Goal: Task Accomplishment & Management: Manage account settings

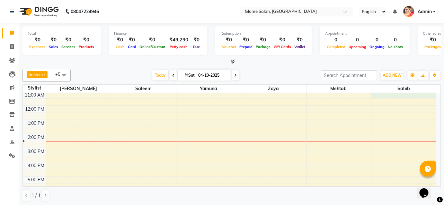
click at [374, 96] on div "8:00 AM 9:00 AM 10:00 AM 11:00 AM 12:00 PM 1:00 PM 2:00 PM 3:00 PM 4:00 PM 5:00…" at bounding box center [229, 140] width 413 height 183
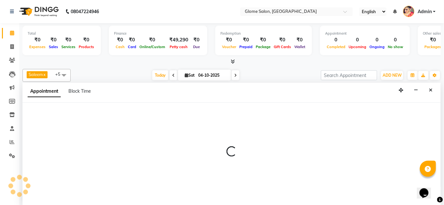
select select "92820"
select select "660"
select select "tentative"
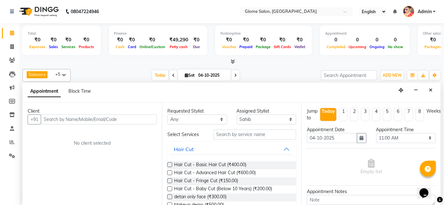
click at [111, 120] on input "text" at bounding box center [99, 120] width 116 height 10
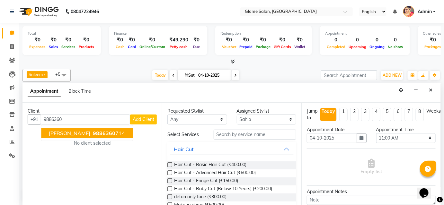
click at [68, 135] on span "[PERSON_NAME]" at bounding box center [69, 133] width 41 height 6
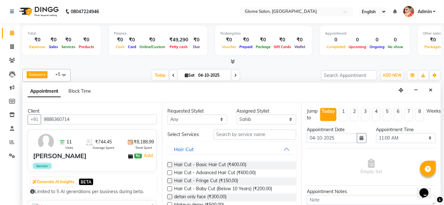
type input "9886360714"
click at [224, 133] on input "text" at bounding box center [255, 135] width 83 height 10
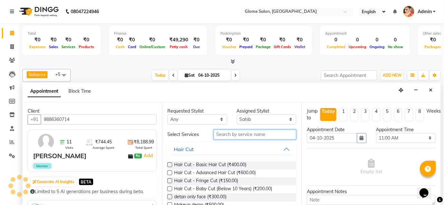
click at [226, 136] on input "text" at bounding box center [255, 135] width 83 height 10
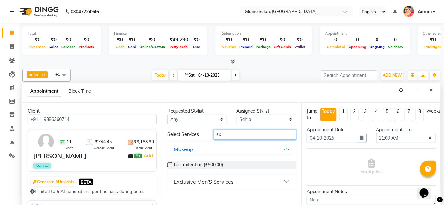
type input "ex"
click at [226, 181] on div "Exclusive Men’S Services" at bounding box center [204, 182] width 60 height 8
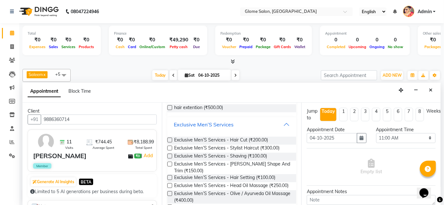
scroll to position [58, 0]
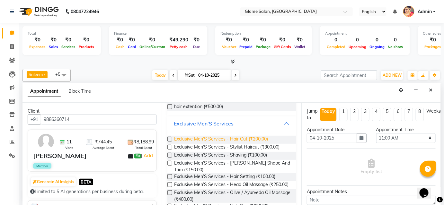
click at [227, 138] on span "Exclusive Men’S Services - Hair Cut (₹200.00)" at bounding box center [221, 140] width 94 height 8
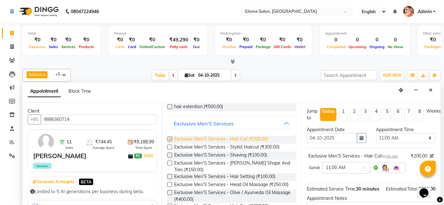
checkbox input "false"
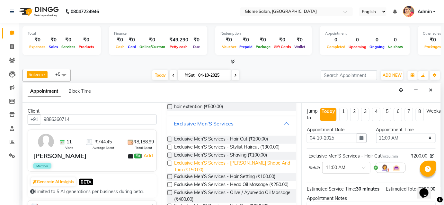
click at [226, 162] on span "Exclusive Men’S Services - [PERSON_NAME] Shape And Trim (₹150.00)" at bounding box center [232, 166] width 117 height 13
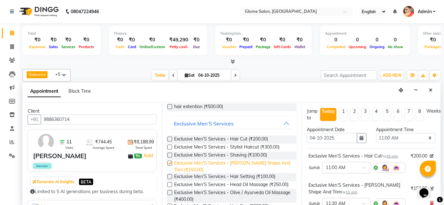
checkbox input "false"
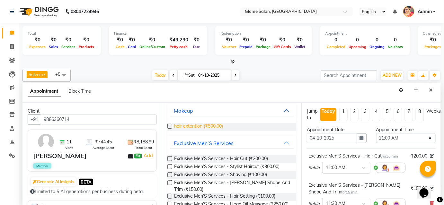
scroll to position [0, 0]
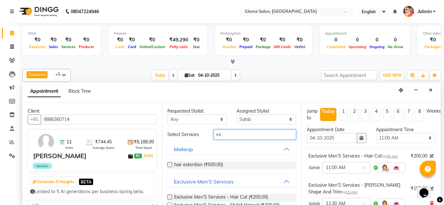
click at [227, 136] on input "ex" at bounding box center [255, 135] width 83 height 10
type input "e"
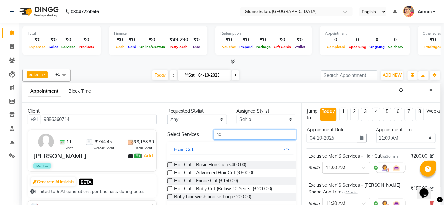
type input "h"
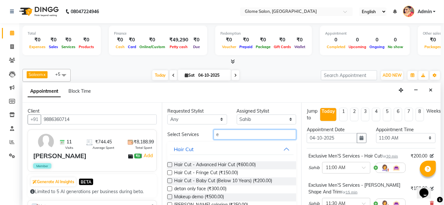
type input "ex"
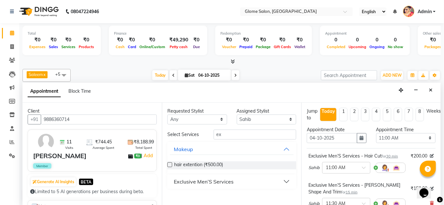
click at [237, 183] on button "Exclusive Men’S Services" at bounding box center [232, 182] width 124 height 12
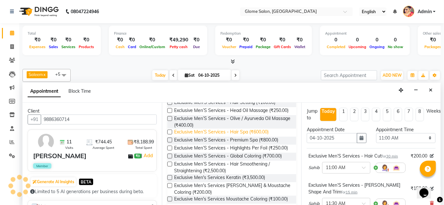
scroll to position [146, 0]
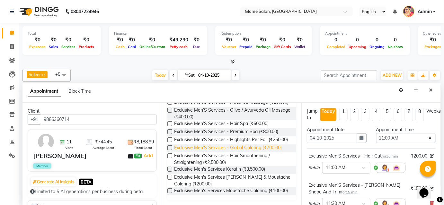
click at [228, 152] on span "Exclusive Men’S Services - Global Coloring (₹700.00)" at bounding box center [228, 149] width 108 height 8
checkbox input "false"
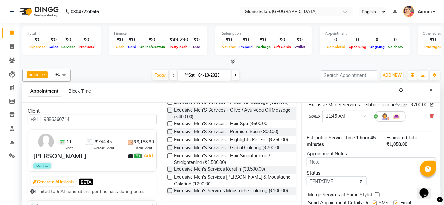
scroll to position [144, 0]
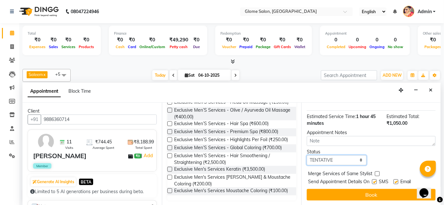
click at [344, 161] on select "Select TENTATIVE CONFIRM CHECK-IN UPCOMING" at bounding box center [337, 160] width 60 height 10
select select "confirm booking"
click at [307, 155] on select "Select TENTATIVE CONFIRM CHECK-IN UPCOMING" at bounding box center [337, 160] width 60 height 10
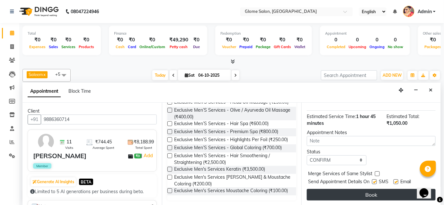
click at [334, 193] on button "Book" at bounding box center [371, 195] width 129 height 12
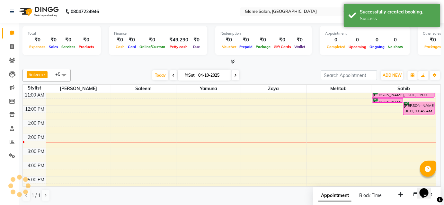
scroll to position [0, 0]
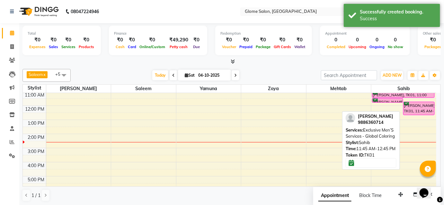
click at [417, 107] on div "[PERSON_NAME], TK01, 11:45 AM-12:45 PM, Exclusive Men’S Services - Global Color…" at bounding box center [418, 108] width 31 height 13
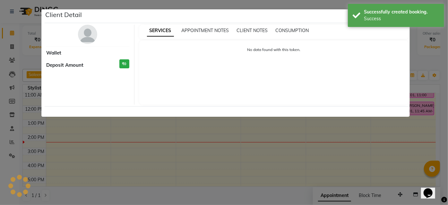
select select "6"
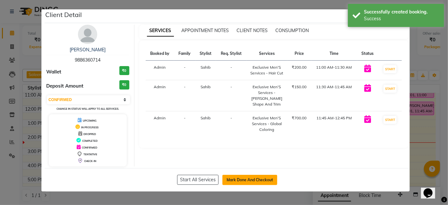
click at [262, 182] on button "Mark Done And Checkout" at bounding box center [250, 180] width 55 height 10
select select "service"
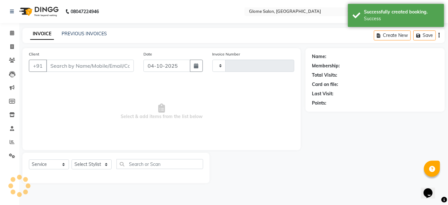
type input "2584"
select select "5199"
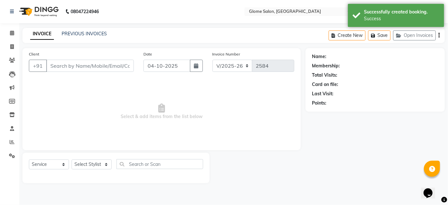
type input "9886360714"
select select "92820"
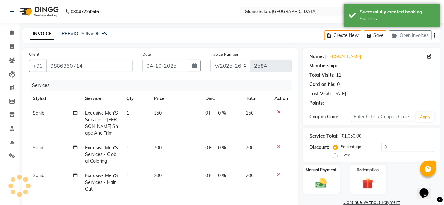
select select "2: Object"
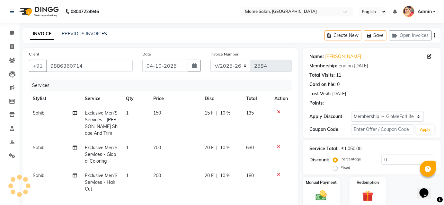
type input "10"
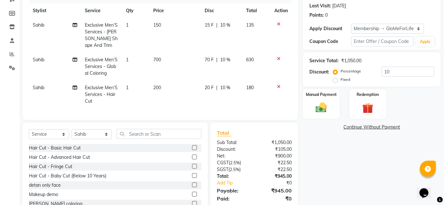
scroll to position [85, 0]
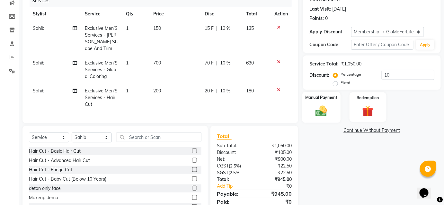
click at [323, 108] on img at bounding box center [321, 110] width 19 height 13
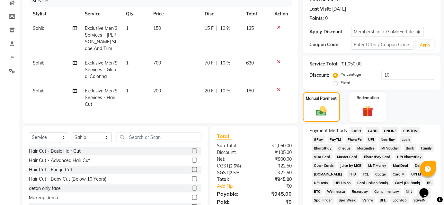
click at [356, 129] on span "CASH" at bounding box center [356, 130] width 14 height 7
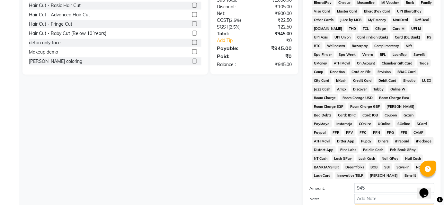
scroll to position [291, 0]
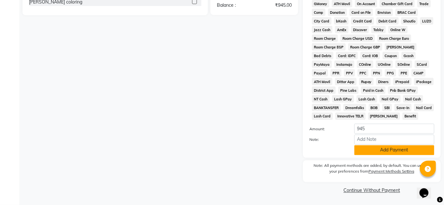
click at [366, 149] on button "Add Payment" at bounding box center [394, 150] width 80 height 10
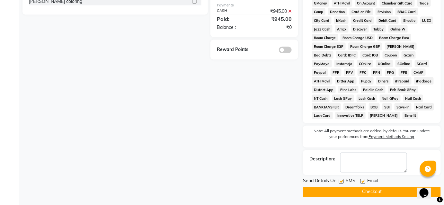
click at [358, 196] on button "Checkout" at bounding box center [372, 192] width 138 height 10
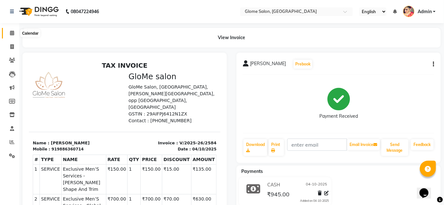
click at [11, 35] on icon at bounding box center [12, 33] width 4 height 5
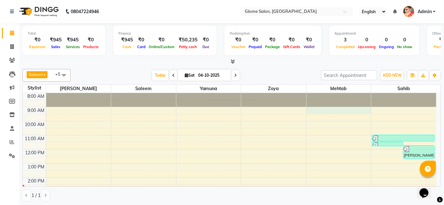
click at [357, 109] on div "8:00 AM 9:00 AM 10:00 AM 11:00 AM 12:00 PM 1:00 PM 2:00 PM 3:00 PM 4:00 PM 5:00…" at bounding box center [229, 184] width 413 height 183
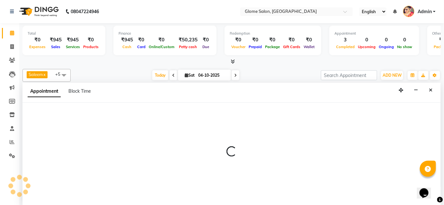
select select "87909"
select select "540"
select select "tentative"
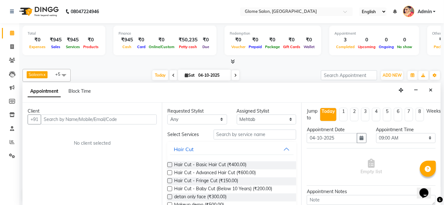
click at [146, 116] on input "text" at bounding box center [99, 120] width 116 height 10
type input "7676739203"
click at [145, 117] on span "Add Client" at bounding box center [144, 120] width 22 height 6
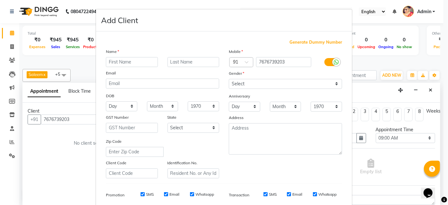
click at [116, 59] on input "text" at bounding box center [132, 62] width 52 height 10
type input "[PERSON_NAME]"
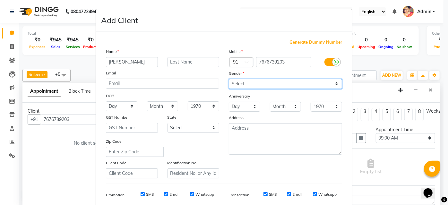
click at [254, 85] on select "Select [DEMOGRAPHIC_DATA] [DEMOGRAPHIC_DATA] Other Prefer Not To Say" at bounding box center [285, 84] width 113 height 10
select select "[DEMOGRAPHIC_DATA]"
click at [229, 79] on select "Select [DEMOGRAPHIC_DATA] [DEMOGRAPHIC_DATA] Other Prefer Not To Say" at bounding box center [285, 84] width 113 height 10
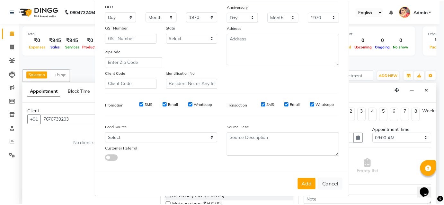
scroll to position [91, 0]
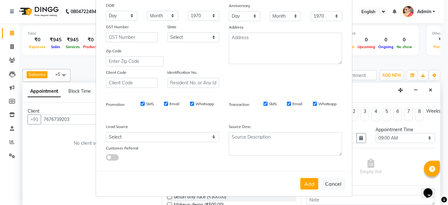
click at [296, 182] on div "Add Cancel" at bounding box center [224, 183] width 256 height 25
click at [301, 182] on button "Add" at bounding box center [310, 184] width 18 height 12
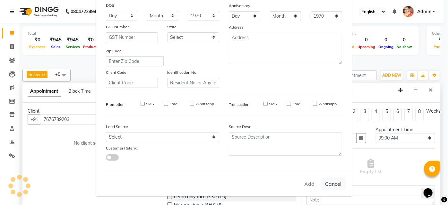
select select
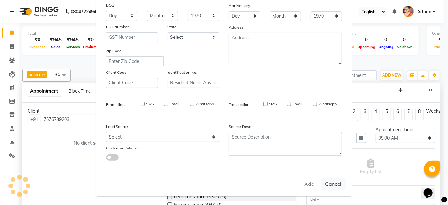
select select
checkbox input "false"
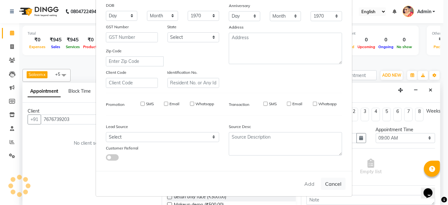
checkbox input "false"
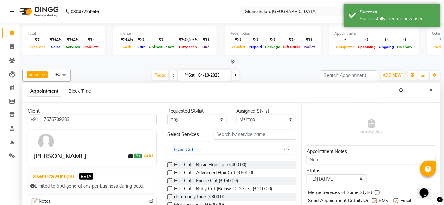
scroll to position [58, 0]
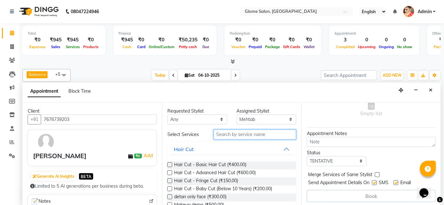
click at [224, 135] on input "text" at bounding box center [255, 135] width 83 height 10
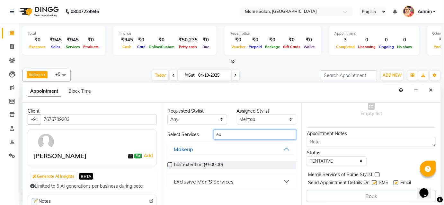
type input "ex"
click at [224, 180] on div "Exclusive Men’S Services" at bounding box center [204, 182] width 60 height 8
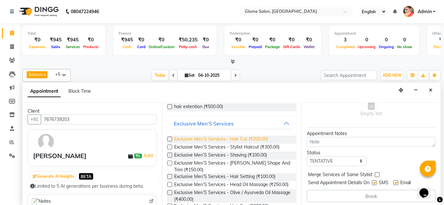
click at [227, 137] on span "Exclusive Men’S Services - Hair Cut (₹200.00)" at bounding box center [221, 140] width 94 height 8
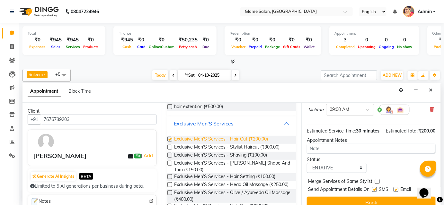
checkbox input "false"
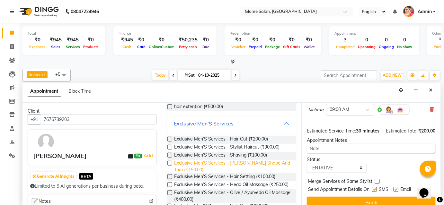
click at [228, 162] on span "Exclusive Men’S Services - [PERSON_NAME] Shape And Trim (₹150.00)" at bounding box center [232, 166] width 117 height 13
checkbox input "false"
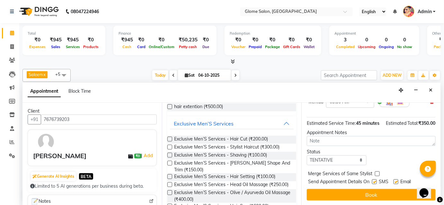
scroll to position [108, 0]
click at [348, 162] on select "Select TENTATIVE CONFIRM CHECK-IN UPCOMING" at bounding box center [337, 160] width 60 height 10
select select "confirm booking"
click at [307, 155] on select "Select TENTATIVE CONFIRM CHECK-IN UPCOMING" at bounding box center [337, 160] width 60 height 10
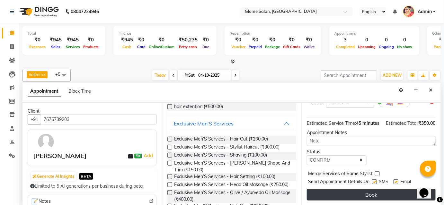
click at [339, 192] on button "Book" at bounding box center [371, 195] width 129 height 12
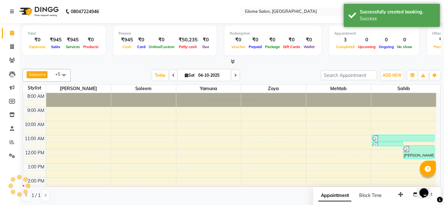
scroll to position [0, 0]
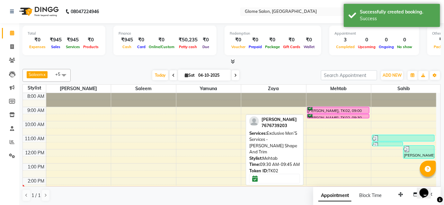
click at [343, 117] on div at bounding box center [338, 118] width 62 height 3
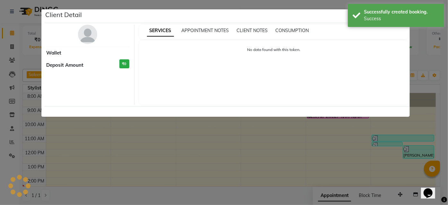
select select "6"
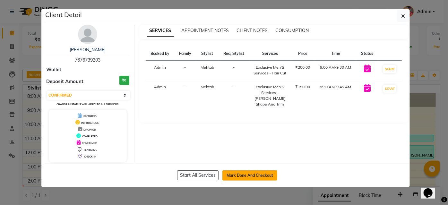
click at [258, 177] on button "Mark Done And Checkout" at bounding box center [250, 176] width 55 height 10
select select "service"
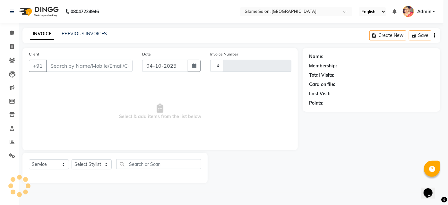
type input "2585"
select select "5199"
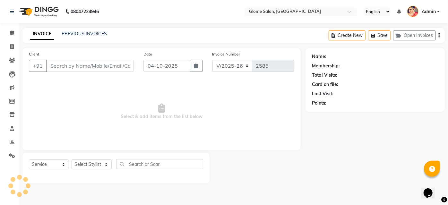
type input "7676739203"
select select "87909"
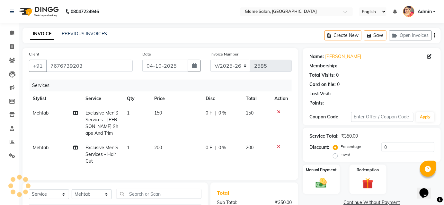
select select "1: Object"
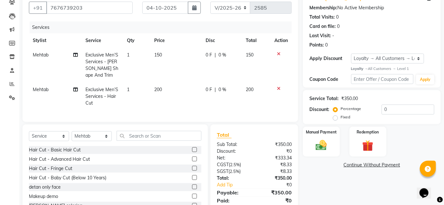
scroll to position [86, 0]
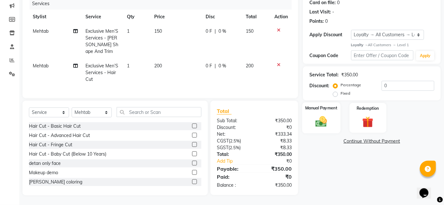
click at [320, 117] on img at bounding box center [321, 121] width 19 height 13
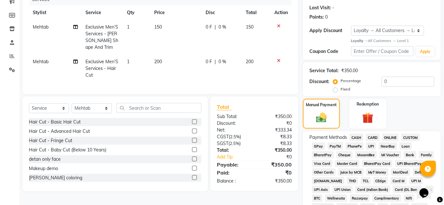
click at [358, 138] on span "CASH" at bounding box center [356, 137] width 14 height 7
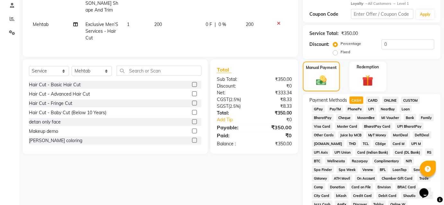
scroll to position [65, 0]
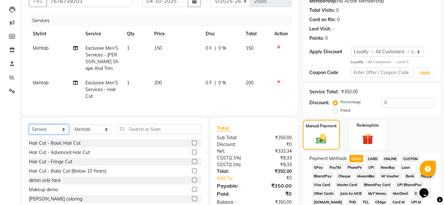
click at [51, 135] on select "Select Service Product Membership Package Voucher Prepaid Gift Card" at bounding box center [49, 130] width 40 height 10
click at [29, 129] on select "Select Service Product Membership Package Voucher Prepaid Gift Card" at bounding box center [49, 130] width 40 height 10
click at [139, 133] on input "text" at bounding box center [159, 129] width 85 height 10
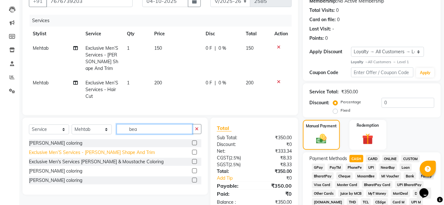
type input "bea"
click at [82, 155] on div "Exclusive Men’S Services - [PERSON_NAME] Shape And Trim" at bounding box center [92, 152] width 126 height 7
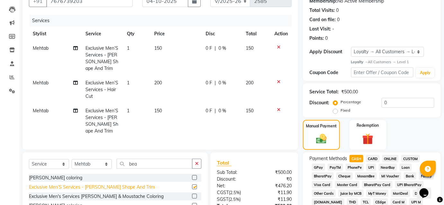
checkbox input "false"
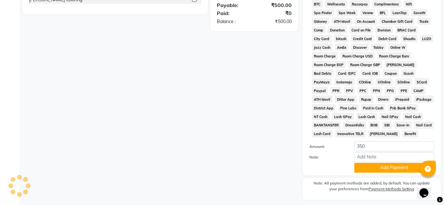
scroll to position [299, 0]
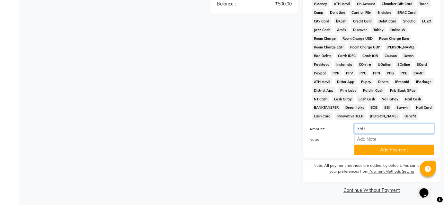
click at [375, 129] on input "350" at bounding box center [394, 129] width 80 height 10
type input "3"
type input "500"
click at [371, 149] on button "Add Payment" at bounding box center [394, 150] width 80 height 10
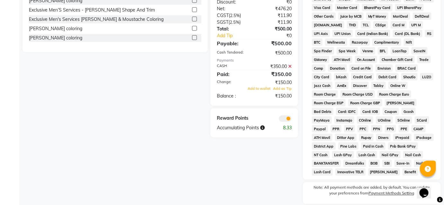
scroll to position [184, 0]
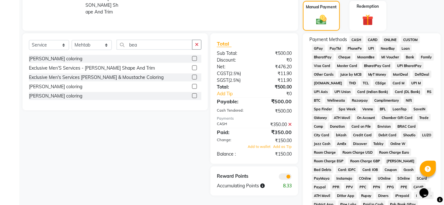
click at [291, 127] on icon at bounding box center [290, 124] width 4 height 4
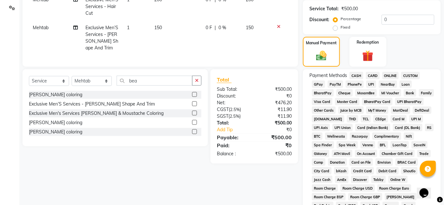
scroll to position [60, 0]
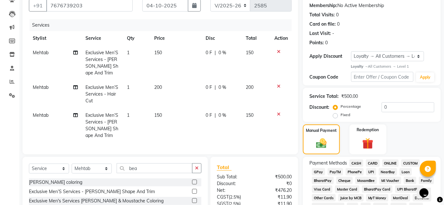
click at [277, 114] on icon at bounding box center [279, 114] width 4 height 4
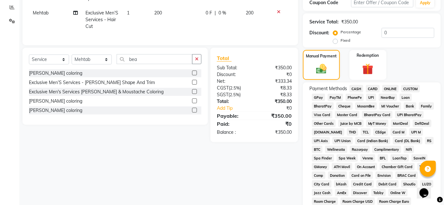
scroll to position [148, 0]
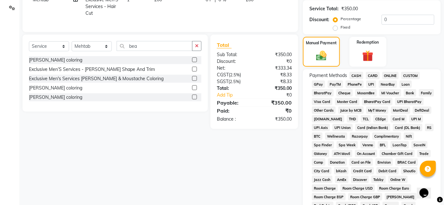
click at [356, 75] on span "CASH" at bounding box center [356, 75] width 14 height 7
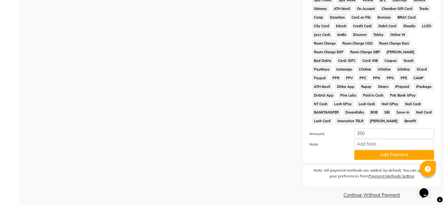
scroll to position [294, 0]
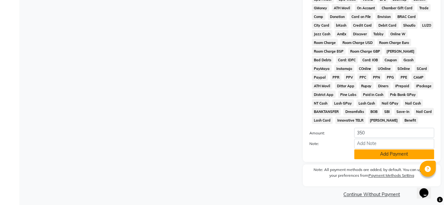
click at [374, 155] on button "Add Payment" at bounding box center [394, 155] width 80 height 10
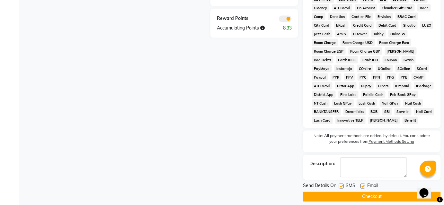
click at [358, 195] on button "Checkout" at bounding box center [372, 197] width 138 height 10
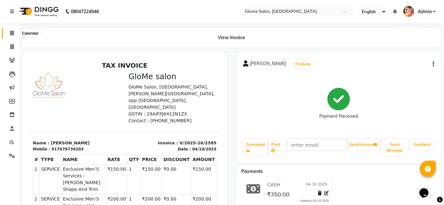
click at [11, 33] on icon at bounding box center [12, 33] width 4 height 5
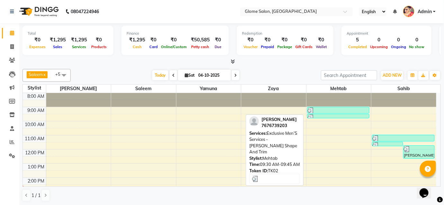
click at [326, 115] on div at bounding box center [338, 118] width 61 height 6
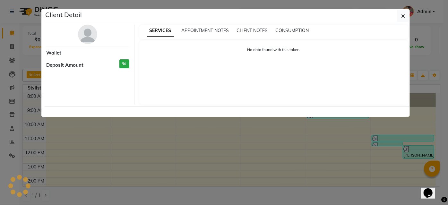
select select "3"
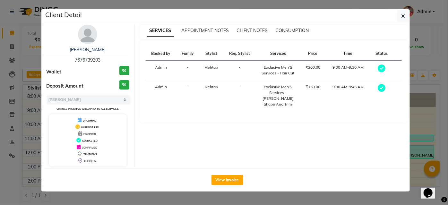
click at [401, 17] on icon "button" at bounding box center [403, 15] width 4 height 5
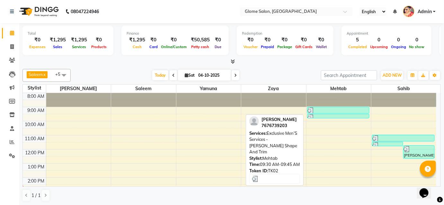
click at [329, 115] on div at bounding box center [338, 118] width 61 height 6
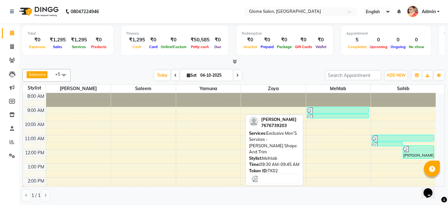
select select "3"
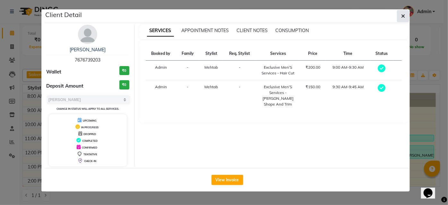
click at [404, 14] on icon "button" at bounding box center [403, 15] width 4 height 5
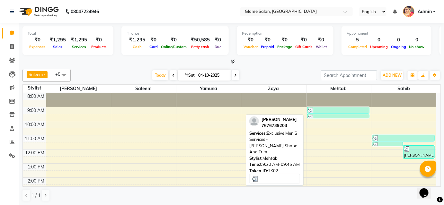
click at [309, 115] on img at bounding box center [311, 118] width 6 height 6
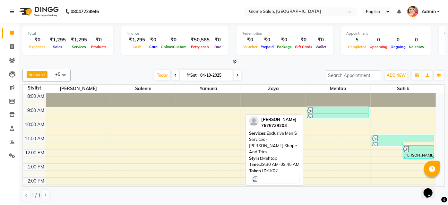
select select "3"
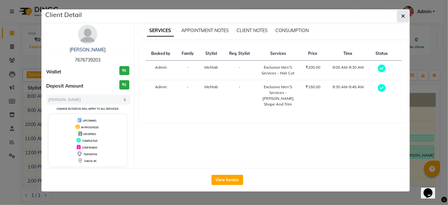
click at [406, 16] on button "button" at bounding box center [403, 16] width 12 height 12
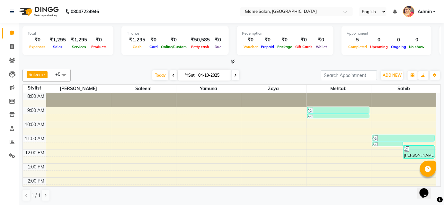
click at [360, 119] on div "8:00 AM 9:00 AM 10:00 AM 11:00 AM 12:00 PM 1:00 PM 2:00 PM 3:00 PM 4:00 PM 5:00…" at bounding box center [229, 184] width 413 height 183
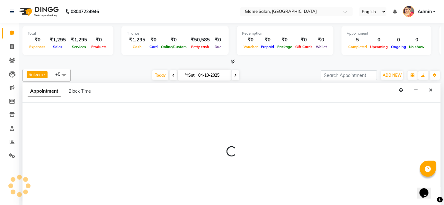
select select "87909"
select select "570"
select select "tentative"
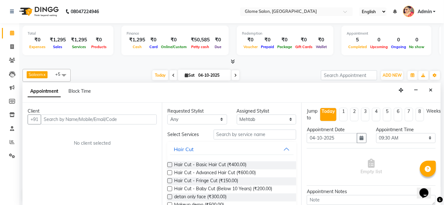
click at [77, 119] on input "text" at bounding box center [99, 120] width 116 height 10
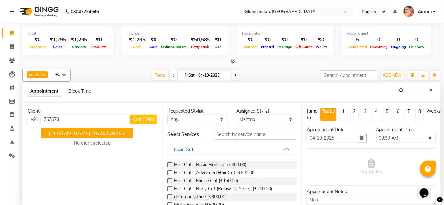
click at [93, 133] on span "767673" at bounding box center [102, 133] width 19 height 6
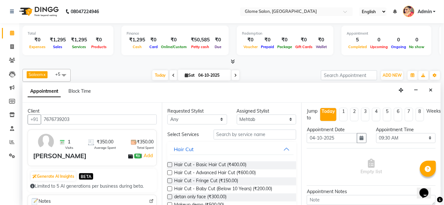
type input "7676739203"
click at [228, 134] on input "text" at bounding box center [255, 135] width 83 height 10
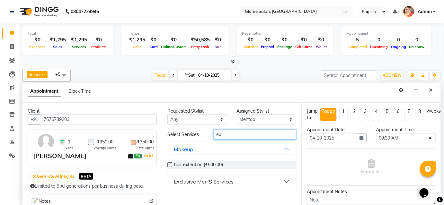
type input "ex"
click at [220, 180] on div "Exclusive Men’S Services" at bounding box center [204, 182] width 60 height 8
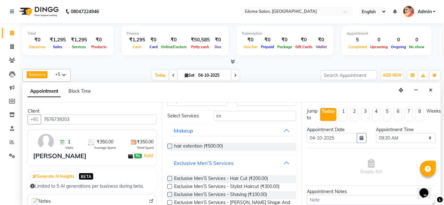
scroll to position [58, 0]
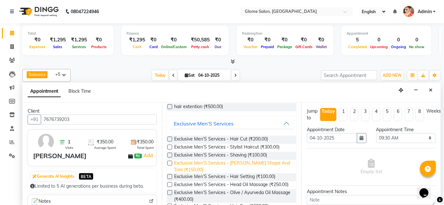
click at [227, 162] on span "Exclusive Men’S Services - [PERSON_NAME] Shape And Trim (₹150.00)" at bounding box center [232, 166] width 117 height 13
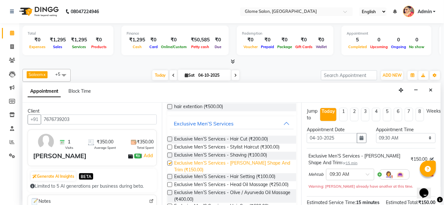
checkbox input "false"
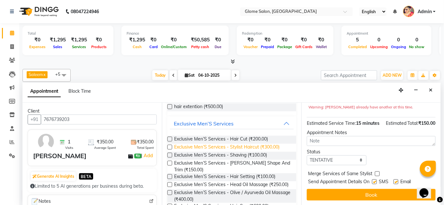
scroll to position [0, 0]
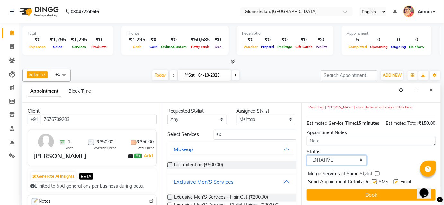
click at [336, 159] on select "Select TENTATIVE CONFIRM CHECK-IN UPCOMING" at bounding box center [337, 160] width 60 height 10
select select "confirm booking"
click at [307, 155] on select "Select TENTATIVE CONFIRM CHECK-IN UPCOMING" at bounding box center [337, 160] width 60 height 10
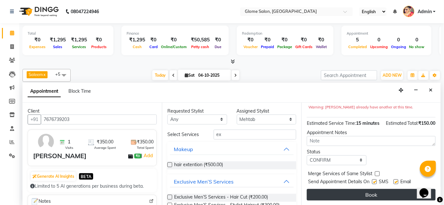
click at [341, 198] on button "Book" at bounding box center [371, 195] width 129 height 12
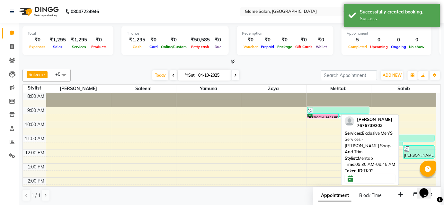
click at [319, 117] on div at bounding box center [322, 118] width 31 height 3
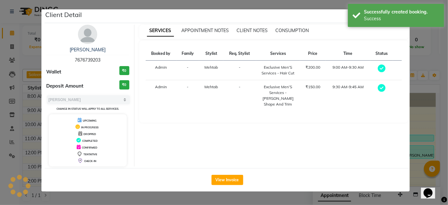
select select "6"
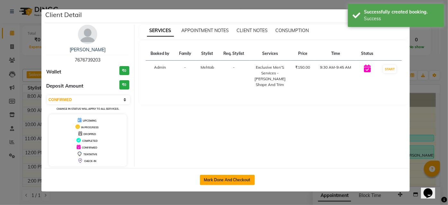
click at [237, 176] on button "Mark Done And Checkout" at bounding box center [227, 180] width 55 height 10
select select "service"
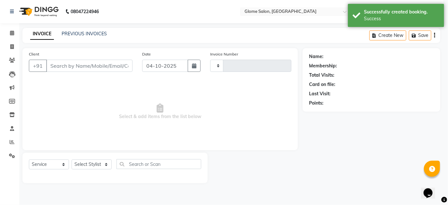
type input "2586"
select select "5199"
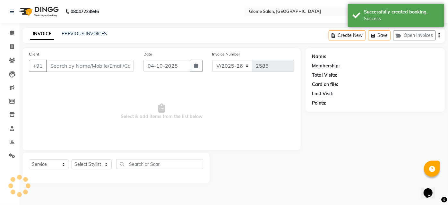
type input "7676739203"
select select "87909"
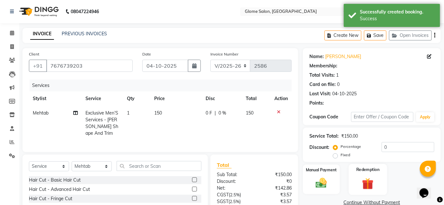
select select "1: Object"
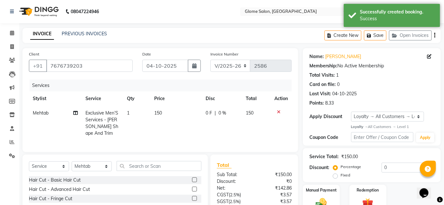
scroll to position [58, 0]
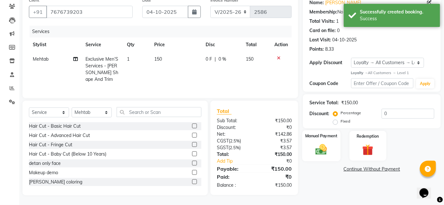
click at [318, 152] on img at bounding box center [321, 149] width 19 height 13
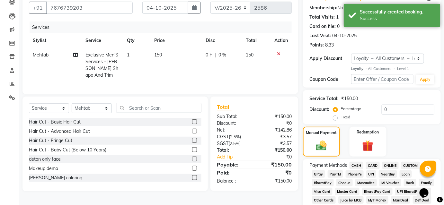
click at [353, 165] on span "CASH" at bounding box center [356, 165] width 14 height 7
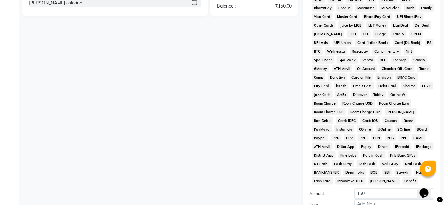
scroll to position [299, 0]
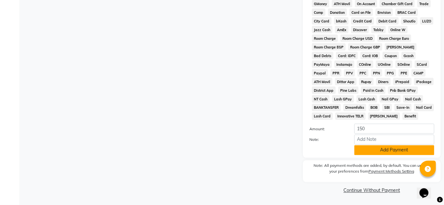
click at [371, 151] on button "Add Payment" at bounding box center [394, 150] width 80 height 10
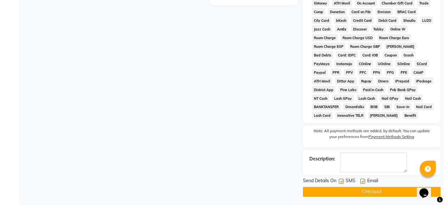
click at [343, 191] on button "Checkout" at bounding box center [372, 192] width 138 height 10
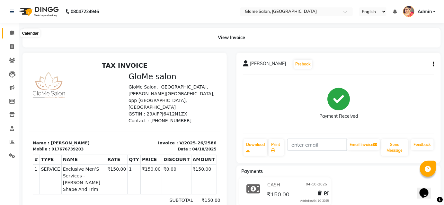
click at [9, 32] on span at bounding box center [11, 33] width 11 height 7
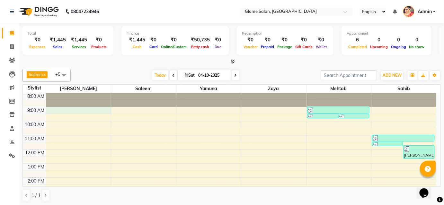
click at [93, 109] on div "8:00 AM 9:00 AM 10:00 AM 11:00 AM 12:00 PM 1:00 PM 2:00 PM 3:00 PM 4:00 PM 5:00…" at bounding box center [229, 184] width 413 height 183
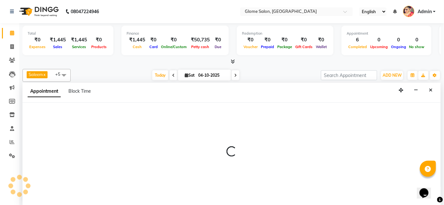
select select "34176"
select select "540"
select select "tentative"
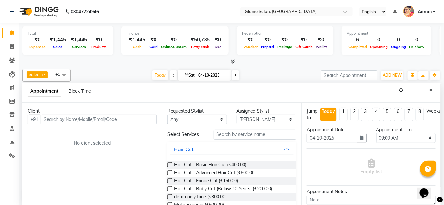
click at [90, 116] on input "text" at bounding box center [99, 120] width 116 height 10
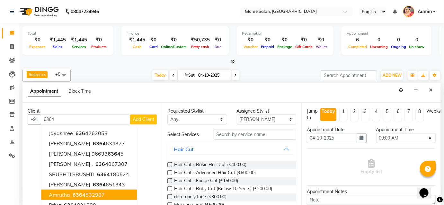
click at [90, 195] on ngb-highlight "6364 532987" at bounding box center [87, 195] width 33 height 6
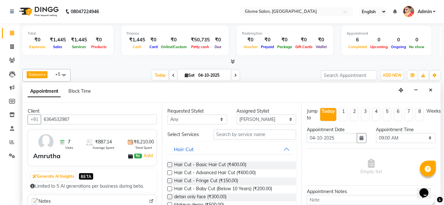
type input "6364532987"
click at [226, 135] on input "text" at bounding box center [255, 135] width 83 height 10
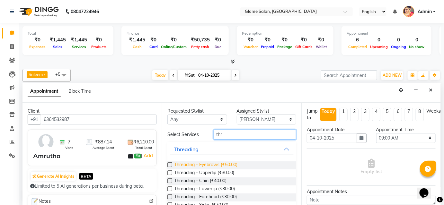
type input "thr"
click at [198, 163] on span "Threading - Eyebrows (₹50.00)" at bounding box center [205, 166] width 63 height 8
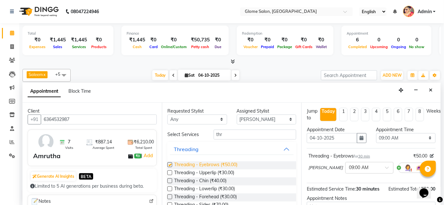
checkbox input "false"
drag, startPoint x: 223, startPoint y: 136, endPoint x: 218, endPoint y: 141, distance: 6.6
click at [223, 136] on input "thr" at bounding box center [255, 135] width 83 height 10
type input "t"
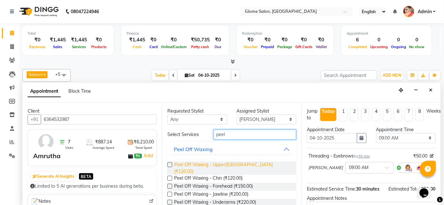
type input "peel"
click at [211, 164] on span "Peel Off Waxing - Upper/[GEOGRAPHIC_DATA] (₹120.00)" at bounding box center [232, 168] width 117 height 13
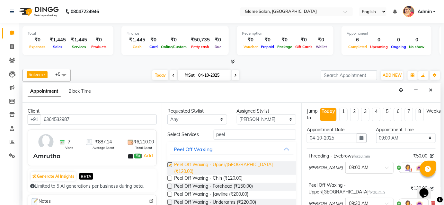
checkbox input "false"
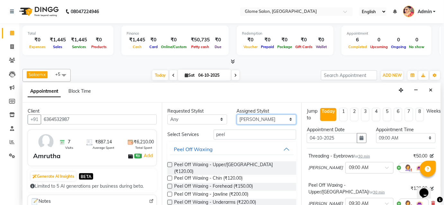
click at [259, 119] on select "Select [PERSON_NAME] [PERSON_NAME] Sahib [PERSON_NAME] [PERSON_NAME]" at bounding box center [267, 120] width 60 height 10
select select "63052"
click at [237, 115] on select "Select [PERSON_NAME] [PERSON_NAME] Sahib [PERSON_NAME] [PERSON_NAME]" at bounding box center [267, 120] width 60 height 10
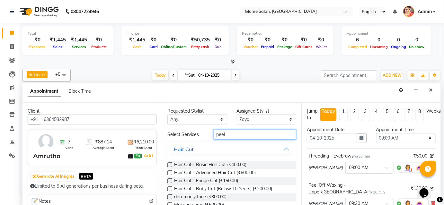
click at [233, 131] on input "peel" at bounding box center [255, 135] width 83 height 10
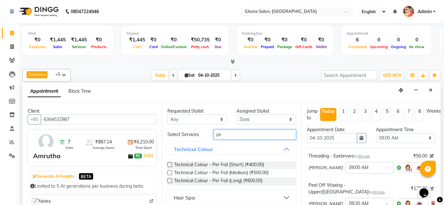
type input "p"
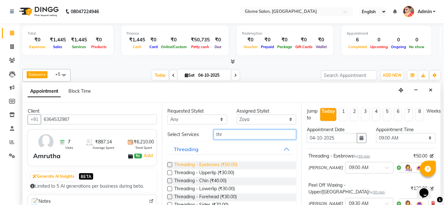
type input "thr"
click at [198, 163] on span "Threading - Eyebrows (₹50.00)" at bounding box center [205, 166] width 63 height 8
checkbox input "false"
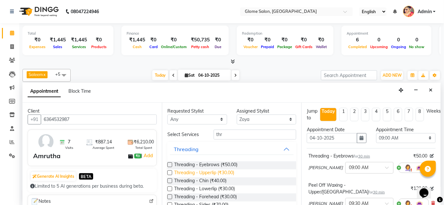
click at [196, 171] on span "Threading - Upperlip (₹30.00)" at bounding box center [204, 174] width 60 height 8
checkbox input "false"
click at [277, 116] on select "Select [PERSON_NAME] [PERSON_NAME] Sahib [PERSON_NAME] [PERSON_NAME]" at bounding box center [267, 120] width 60 height 10
select select "34178"
click at [237, 115] on select "Select [PERSON_NAME] [PERSON_NAME] Sahib [PERSON_NAME] [PERSON_NAME]" at bounding box center [267, 120] width 60 height 10
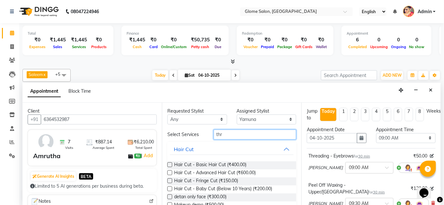
click at [233, 133] on input "thr" at bounding box center [255, 135] width 83 height 10
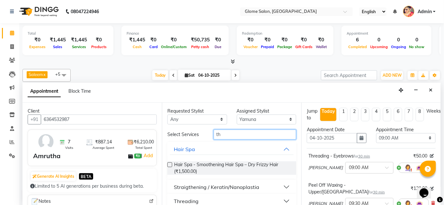
type input "t"
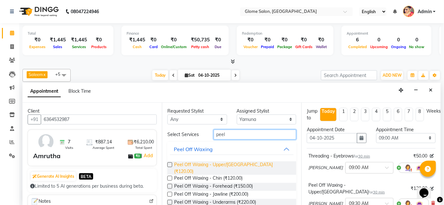
type input "peel"
click at [211, 164] on span "Peel Off Waxing - Upper/[GEOGRAPHIC_DATA] (₹120.00)" at bounding box center [232, 168] width 117 height 13
checkbox input "false"
click at [234, 136] on input "peel" at bounding box center [255, 135] width 83 height 10
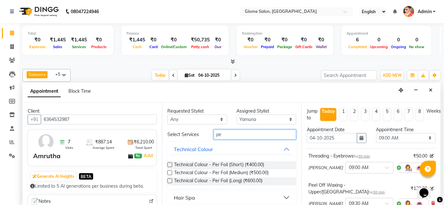
type input "p"
type input "f"
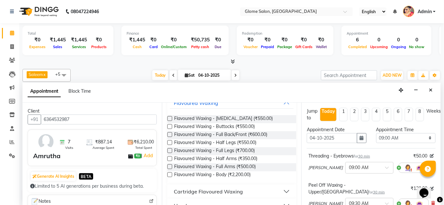
scroll to position [58, 0]
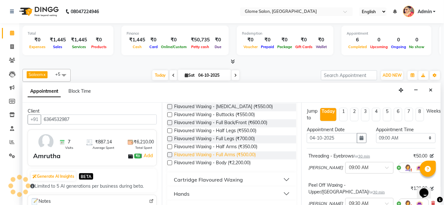
type input "fl"
click at [215, 153] on span "Flavoured Waxing - Full Arms (₹500.00)" at bounding box center [215, 156] width 82 height 8
checkbox input "false"
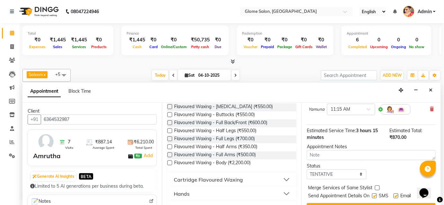
scroll to position [220, 0]
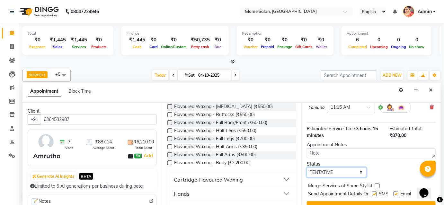
click at [326, 168] on select "Select TENTATIVE CONFIRM CHECK-IN UPCOMING" at bounding box center [337, 173] width 60 height 10
select select "confirm booking"
click at [307, 168] on select "Select TENTATIVE CONFIRM CHECK-IN UPCOMING" at bounding box center [337, 173] width 60 height 10
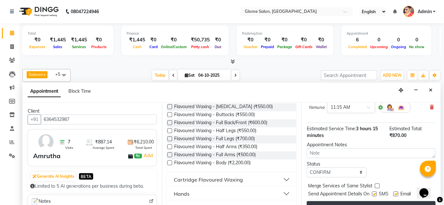
click at [346, 201] on button "Book" at bounding box center [371, 207] width 129 height 12
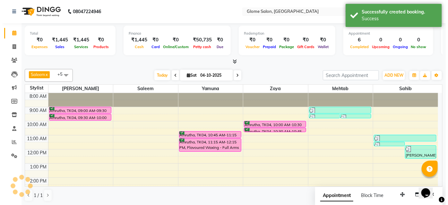
scroll to position [0, 0]
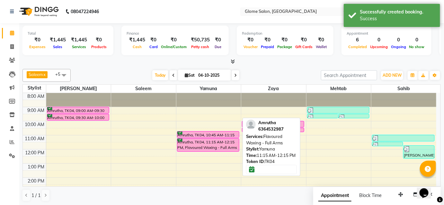
click at [228, 144] on div "Amrutha, TK04, 11:15 AM-12:15 PM, Flavoured Waxing - Full Arms" at bounding box center [208, 145] width 62 height 13
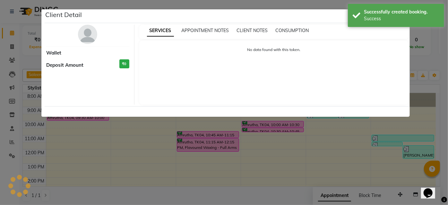
select select "6"
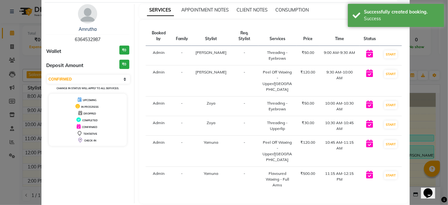
scroll to position [40, 0]
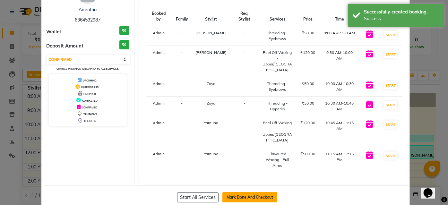
click at [267, 192] on button "Mark Done And Checkout" at bounding box center [250, 197] width 55 height 10
select select "service"
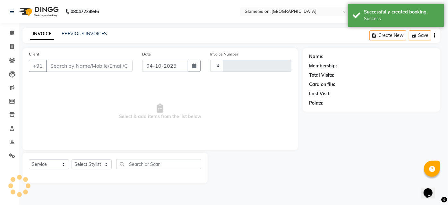
type input "2587"
select select "5199"
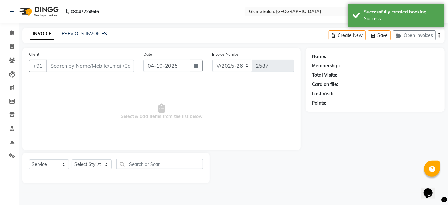
type input "6364532987"
select select "63052"
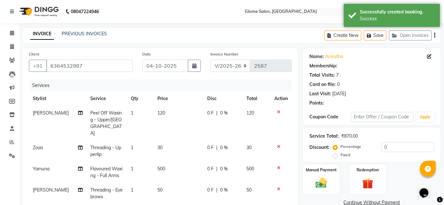
select select "1: Object"
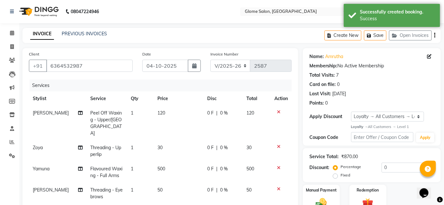
scroll to position [87, 0]
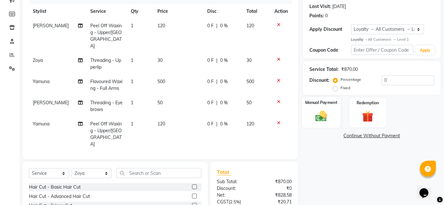
click at [323, 113] on img at bounding box center [321, 116] width 19 height 13
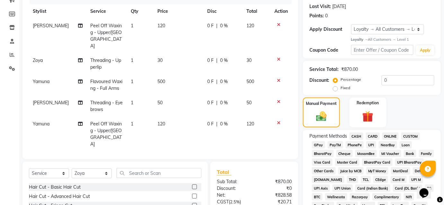
click at [353, 136] on span "CASH" at bounding box center [356, 136] width 14 height 7
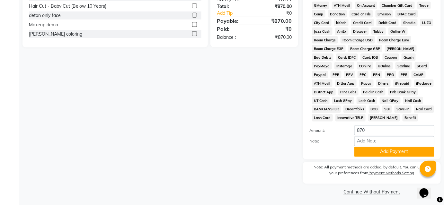
scroll to position [299, 0]
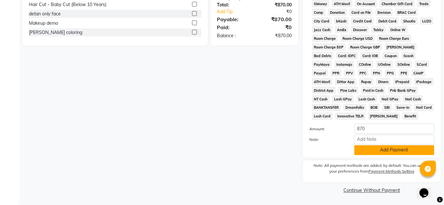
click at [361, 150] on button "Add Payment" at bounding box center [394, 150] width 80 height 10
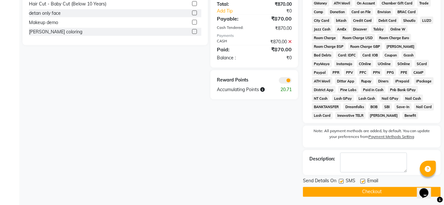
click at [338, 190] on button "Checkout" at bounding box center [372, 192] width 138 height 10
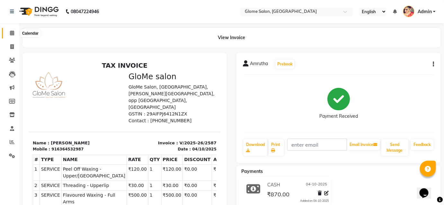
click at [12, 32] on icon at bounding box center [12, 33] width 4 height 5
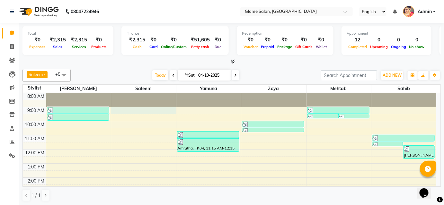
click at [168, 108] on div "8:00 AM 9:00 AM 10:00 AM 11:00 AM 12:00 PM 1:00 PM 2:00 PM 3:00 PM 4:00 PM 5:00…" at bounding box center [229, 184] width 413 height 183
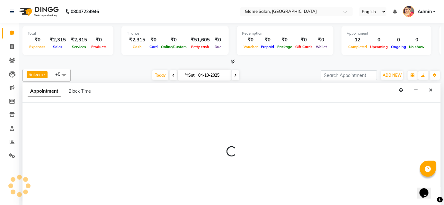
select select "40075"
select select "tentative"
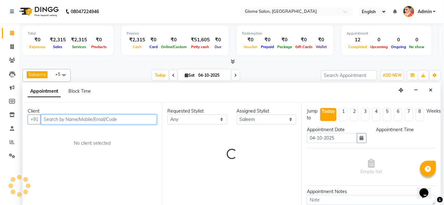
select select "540"
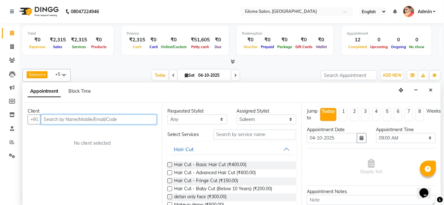
click at [110, 117] on input "text" at bounding box center [99, 120] width 116 height 10
type input "7795091627"
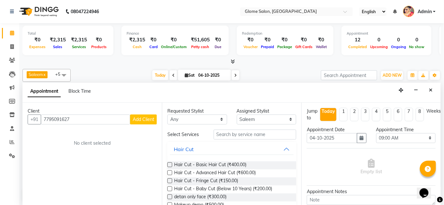
click at [142, 122] on button "Add Client" at bounding box center [143, 120] width 27 height 10
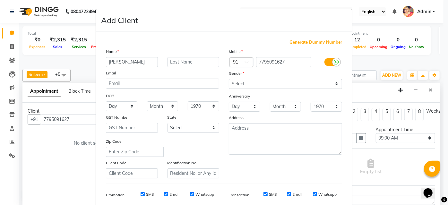
type input "[PERSON_NAME]"
click at [230, 82] on select "Select [DEMOGRAPHIC_DATA] [DEMOGRAPHIC_DATA] Other Prefer Not To Say" at bounding box center [285, 84] width 113 height 10
select select "[DEMOGRAPHIC_DATA]"
click at [229, 79] on select "Select [DEMOGRAPHIC_DATA] [DEMOGRAPHIC_DATA] Other Prefer Not To Say" at bounding box center [285, 84] width 113 height 10
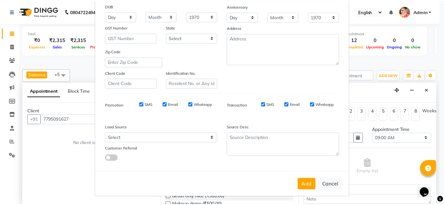
scroll to position [91, 0]
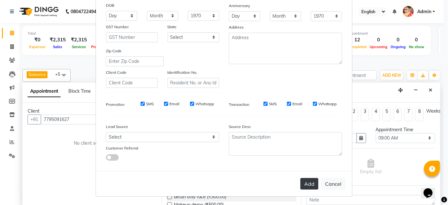
click at [307, 183] on button "Add" at bounding box center [310, 184] width 18 height 12
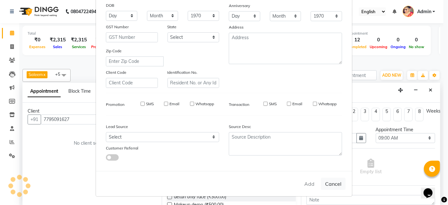
select select
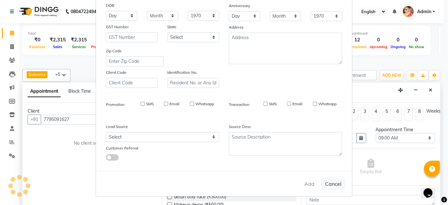
select select
checkbox input "false"
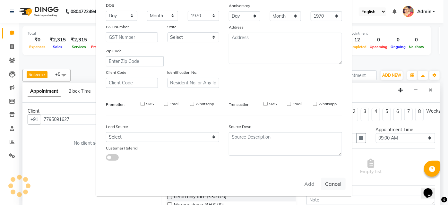
checkbox input "false"
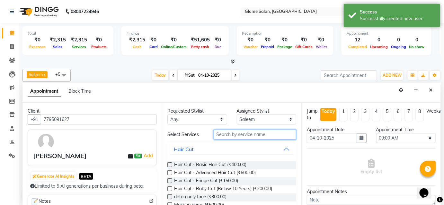
click at [226, 133] on input "text" at bounding box center [255, 135] width 83 height 10
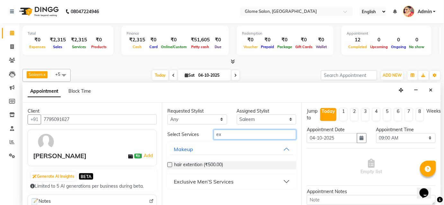
type input "ex"
click at [200, 184] on div "Exclusive Men’S Services" at bounding box center [204, 182] width 60 height 8
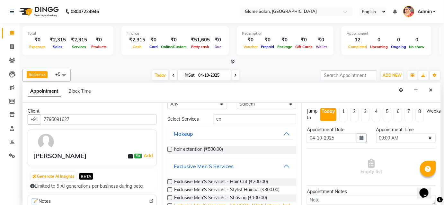
scroll to position [29, 0]
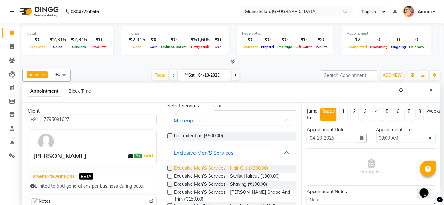
click at [227, 165] on span "Exclusive Men’S Services - Hair Cut (₹200.00)" at bounding box center [221, 169] width 94 height 8
checkbox input "false"
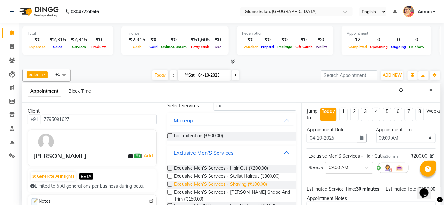
click at [228, 184] on span "Exclusive Men’S Services - Shaving (₹100.00)" at bounding box center [220, 185] width 93 height 8
checkbox input "false"
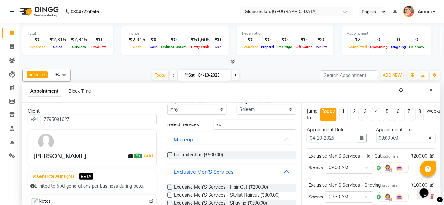
scroll to position [0, 0]
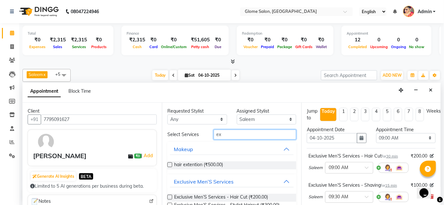
click at [224, 135] on input "ex" at bounding box center [255, 135] width 83 height 10
type input "e"
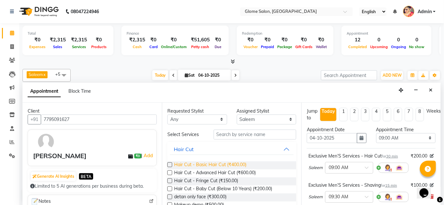
click at [194, 163] on span "Hair Cut - Basic Hair Cut (₹400.00)" at bounding box center [210, 166] width 72 height 8
checkbox input "false"
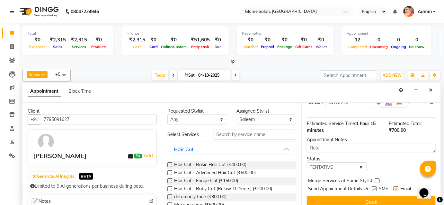
scroll to position [130, 0]
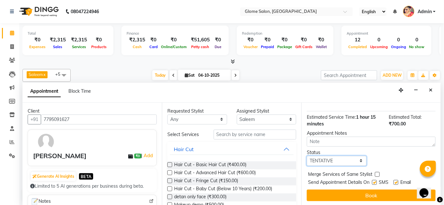
click at [340, 158] on select "Select TENTATIVE CONFIRM CHECK-IN UPCOMING" at bounding box center [337, 161] width 60 height 10
select select "confirm booking"
click at [307, 156] on select "Select TENTATIVE CONFIRM CHECK-IN UPCOMING" at bounding box center [337, 161] width 60 height 10
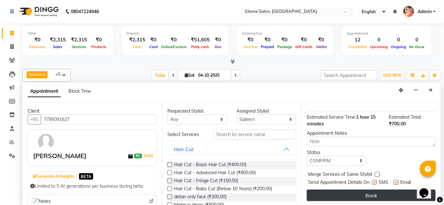
click at [349, 198] on button "Book" at bounding box center [371, 196] width 129 height 12
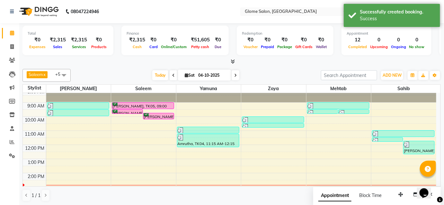
scroll to position [0, 0]
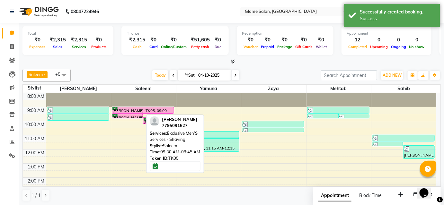
click at [132, 117] on div at bounding box center [127, 118] width 31 height 3
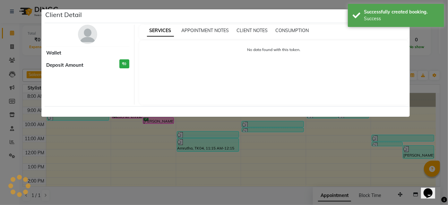
select select "6"
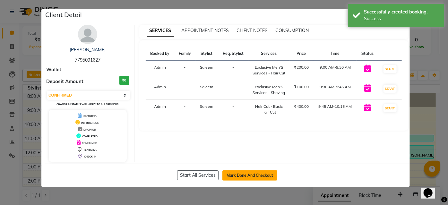
click at [250, 173] on button "Mark Done And Checkout" at bounding box center [250, 176] width 55 height 10
select select "service"
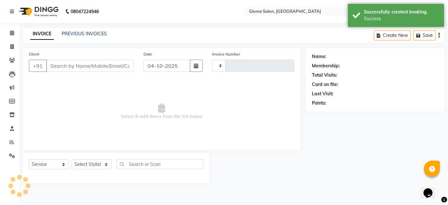
type input "2588"
select select "5199"
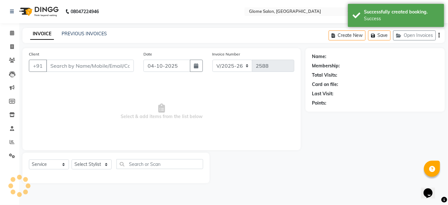
type input "7795091627"
select select "40075"
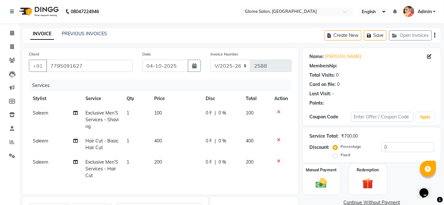
select select "1: Object"
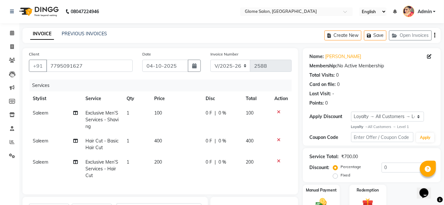
scroll to position [101, 0]
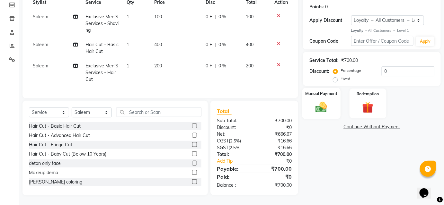
click at [322, 108] on img at bounding box center [321, 107] width 19 height 13
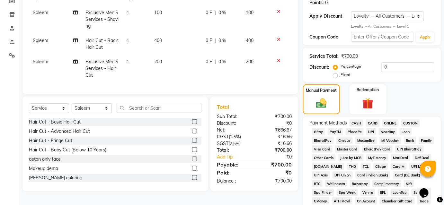
scroll to position [130, 0]
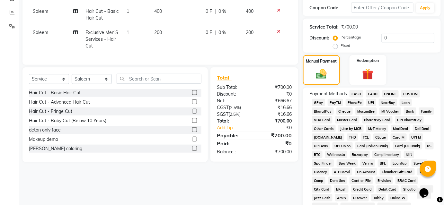
click at [370, 101] on span "UPI" at bounding box center [371, 102] width 10 height 7
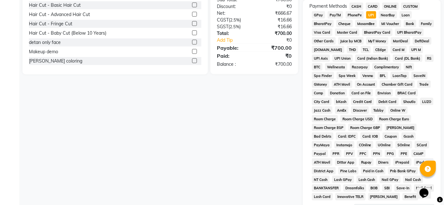
scroll to position [299, 0]
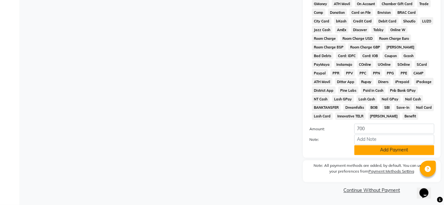
click at [389, 151] on button "Add Payment" at bounding box center [394, 150] width 80 height 10
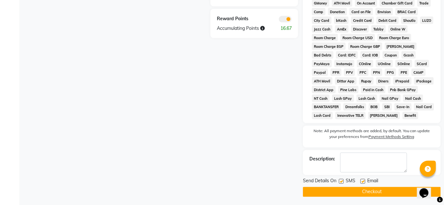
click at [367, 191] on button "Checkout" at bounding box center [372, 192] width 138 height 10
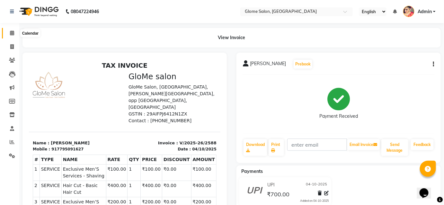
click at [12, 34] on icon at bounding box center [12, 33] width 4 height 5
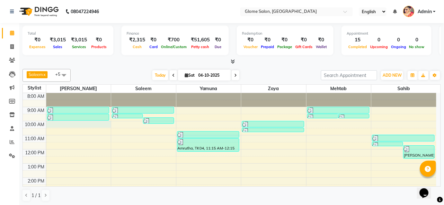
click at [99, 122] on div "8:00 AM 9:00 AM 10:00 AM 11:00 AM 12:00 PM 1:00 PM 2:00 PM 3:00 PM 4:00 PM 5:00…" at bounding box center [229, 184] width 413 height 183
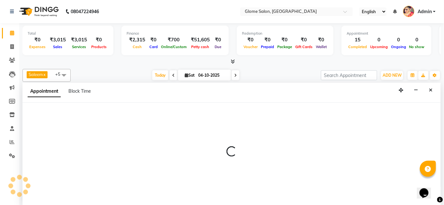
select select "34176"
select select "600"
select select "tentative"
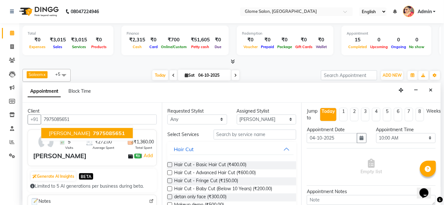
click at [64, 131] on span "[PERSON_NAME]" at bounding box center [69, 133] width 41 height 6
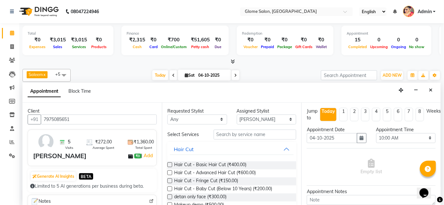
type input "7975085651"
click at [232, 132] on input "text" at bounding box center [255, 135] width 83 height 10
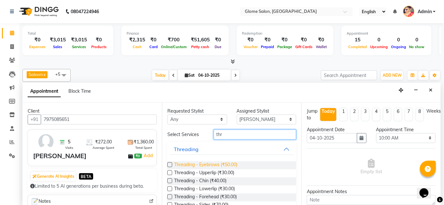
type input "thr"
click at [197, 163] on span "Threading - Eyebrows (₹50.00)" at bounding box center [205, 166] width 63 height 8
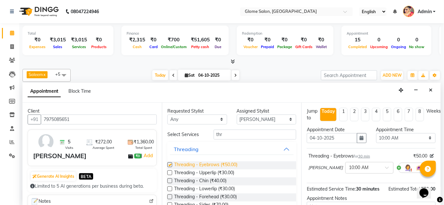
checkbox input "false"
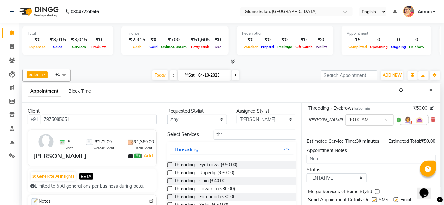
scroll to position [58, 0]
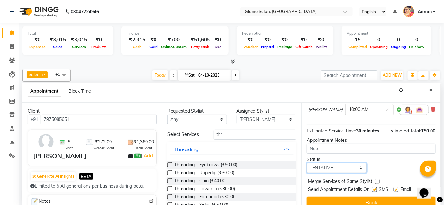
click at [342, 170] on select "Select TENTATIVE CONFIRM CHECK-IN UPCOMING" at bounding box center [337, 168] width 60 height 10
select select "confirm booking"
click at [307, 163] on select "Select TENTATIVE CONFIRM CHECK-IN UPCOMING" at bounding box center [337, 168] width 60 height 10
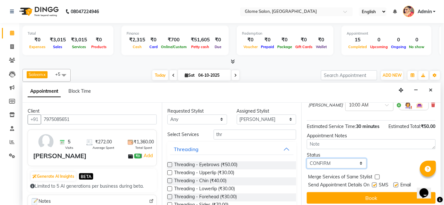
scroll to position [66, 0]
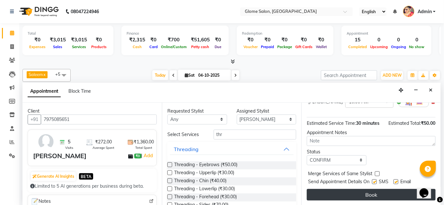
click at [331, 196] on button "Book" at bounding box center [371, 195] width 129 height 12
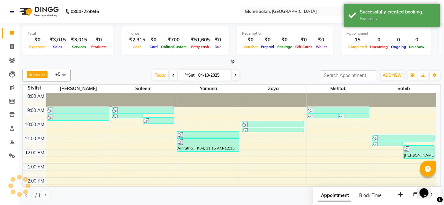
scroll to position [0, 0]
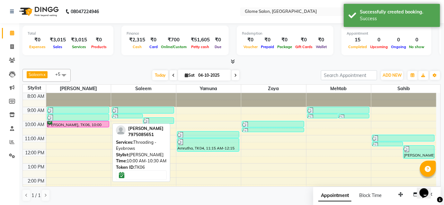
click at [75, 121] on div "[PERSON_NAME], TK06, 10:00 AM-10:30 AM, Threading - Eyebrows" at bounding box center [78, 124] width 62 height 6
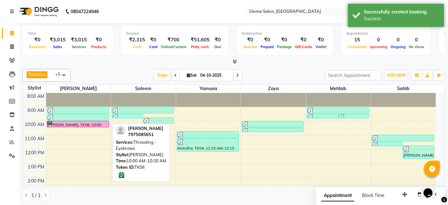
select select "6"
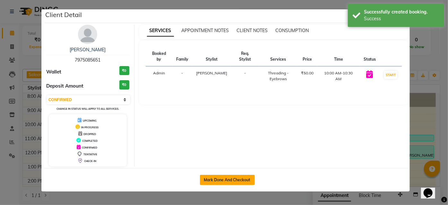
click at [234, 178] on button "Mark Done And Checkout" at bounding box center [227, 180] width 55 height 10
select select "service"
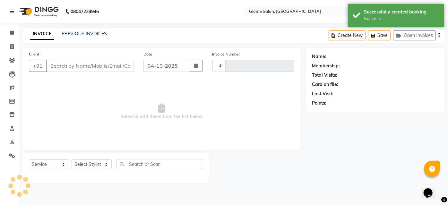
type input "2589"
select select "5199"
type input "7975085651"
select select "34176"
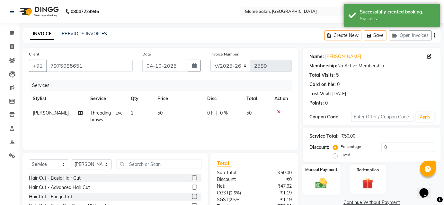
scroll to position [52, 0]
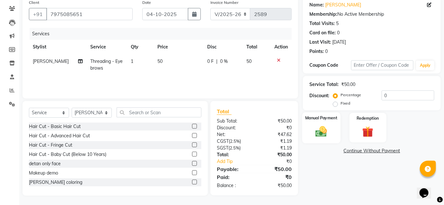
click at [321, 132] on img at bounding box center [321, 131] width 19 height 13
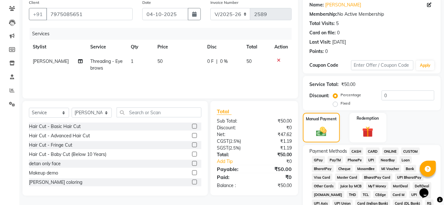
click at [359, 151] on span "CASH" at bounding box center [356, 151] width 14 height 7
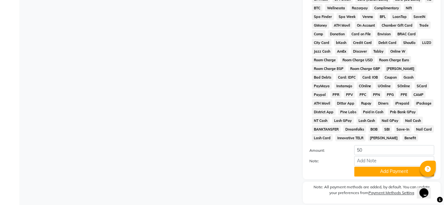
scroll to position [278, 0]
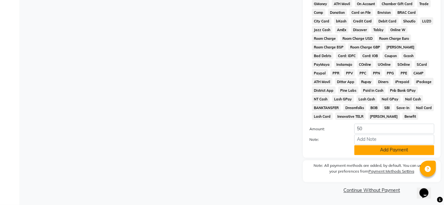
click at [362, 152] on button "Add Payment" at bounding box center [394, 150] width 80 height 10
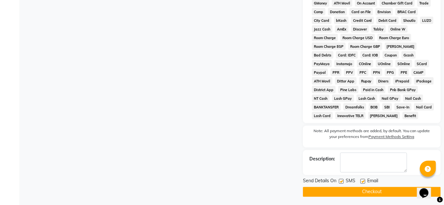
click at [330, 193] on button "Checkout" at bounding box center [372, 192] width 138 height 10
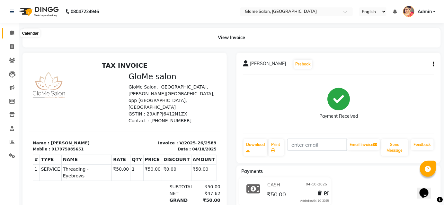
drag, startPoint x: 10, startPoint y: 32, endPoint x: 21, endPoint y: 33, distance: 11.0
click at [10, 31] on icon at bounding box center [12, 33] width 4 height 5
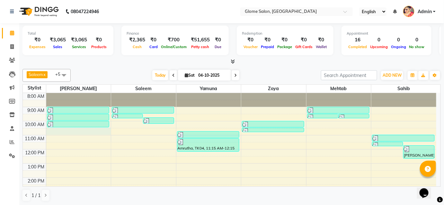
click at [70, 128] on div "8:00 AM 9:00 AM 10:00 AM 11:00 AM 12:00 PM 1:00 PM 2:00 PM 3:00 PM 4:00 PM 5:00…" at bounding box center [229, 184] width 413 height 183
select select "34176"
select select "630"
select select "tentative"
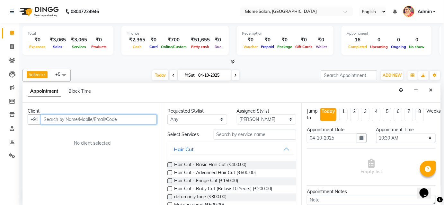
click at [66, 116] on input "text" at bounding box center [99, 120] width 116 height 10
click at [51, 120] on input "text" at bounding box center [99, 120] width 116 height 10
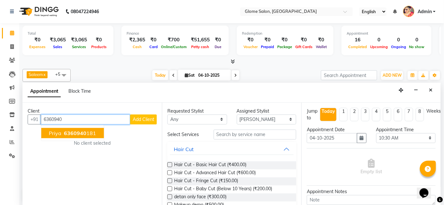
click at [86, 130] on ngb-highlight "6360940 181" at bounding box center [79, 133] width 33 height 6
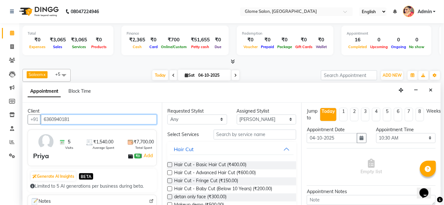
type input "6360940181"
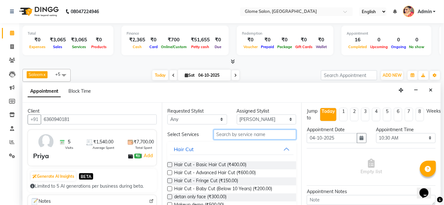
click at [222, 132] on input "text" at bounding box center [255, 135] width 83 height 10
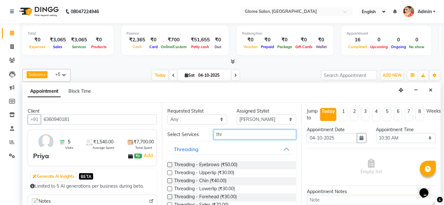
scroll to position [22, 0]
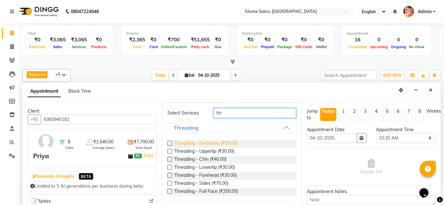
type input "thr"
click at [197, 142] on span "Threading - Eyebrows (₹50.00)" at bounding box center [205, 144] width 63 height 8
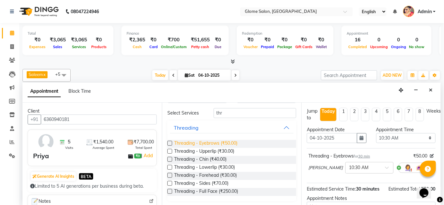
click at [197, 142] on span "Threading - Eyebrows (₹50.00)" at bounding box center [205, 144] width 63 height 8
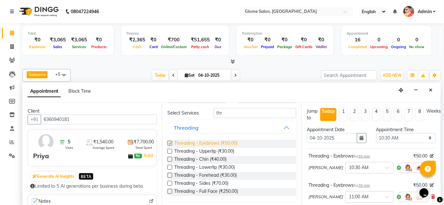
checkbox input "false"
click at [196, 150] on span "Threading - Upperlip (₹30.00)" at bounding box center [204, 152] width 60 height 8
checkbox input "false"
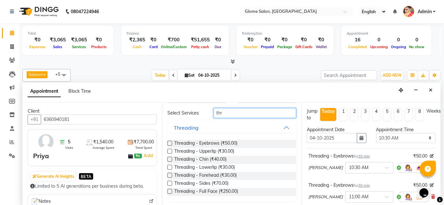
click at [236, 114] on input "thr" at bounding box center [255, 113] width 83 height 10
type input "t"
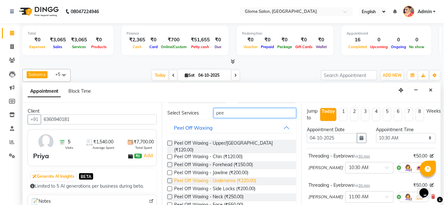
type input "pee"
click at [210, 178] on span "Peel Off Waxing - Underarms (₹220.00)" at bounding box center [215, 182] width 82 height 8
checkbox input "false"
click at [223, 111] on input "pee" at bounding box center [255, 113] width 83 height 10
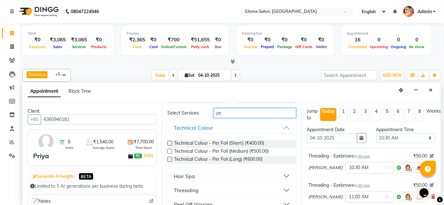
type input "p"
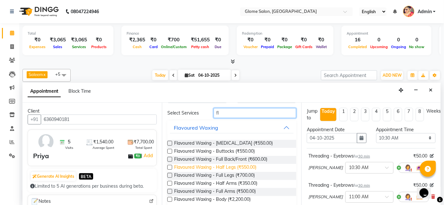
scroll to position [51, 0]
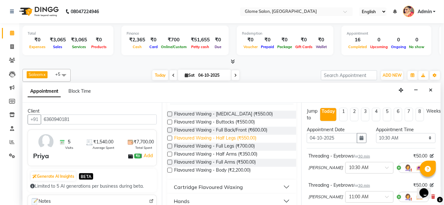
type input "fl"
click at [215, 137] on span "Flavoured Waxing - Half Legs (₹550.00)" at bounding box center [215, 139] width 82 height 8
checkbox input "false"
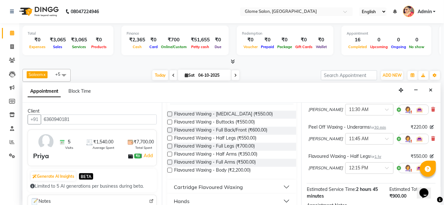
scroll to position [0, 0]
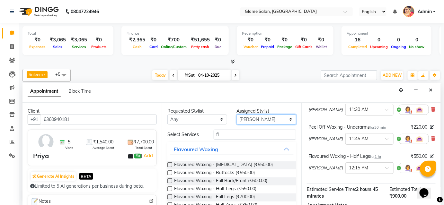
click at [279, 119] on select "Select [PERSON_NAME] [PERSON_NAME] Sahib [PERSON_NAME] [PERSON_NAME]" at bounding box center [267, 120] width 60 height 10
select select "34178"
click at [237, 115] on select "Select [PERSON_NAME] [PERSON_NAME] Sahib [PERSON_NAME] [PERSON_NAME]" at bounding box center [267, 120] width 60 height 10
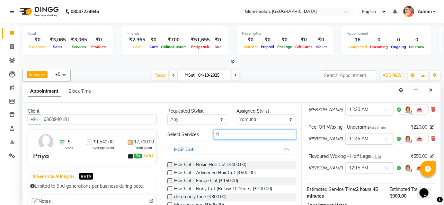
click at [222, 133] on input "fl" at bounding box center [255, 135] width 83 height 10
type input "f"
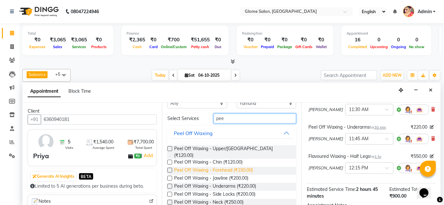
scroll to position [29, 0]
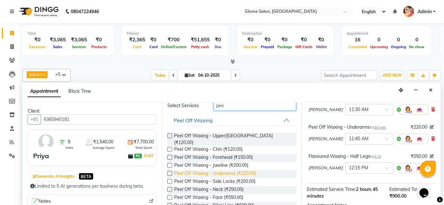
type input "pee"
click at [211, 170] on span "Peel Off Waxing - Underarms (₹220.00)" at bounding box center [215, 174] width 82 height 8
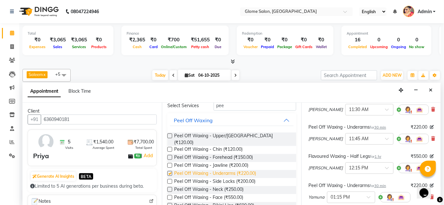
checkbox input "false"
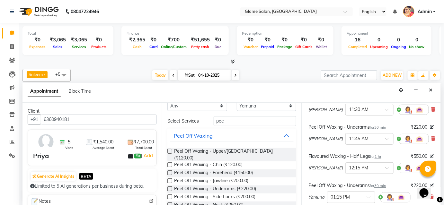
scroll to position [0, 0]
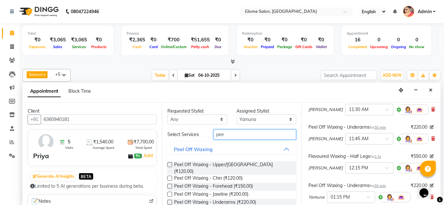
click at [227, 134] on input "pee" at bounding box center [255, 135] width 83 height 10
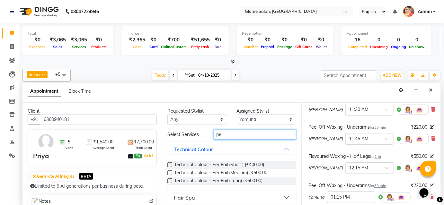
type input "p"
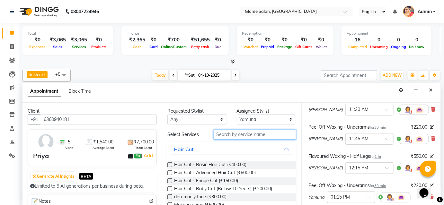
type input "h"
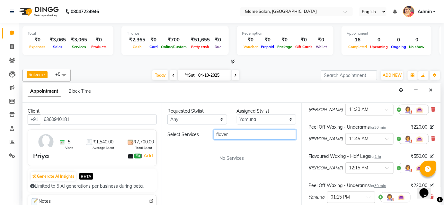
click at [232, 135] on input "flover" at bounding box center [255, 135] width 83 height 10
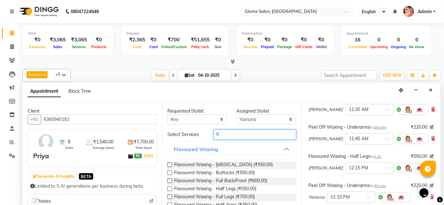
type input "f"
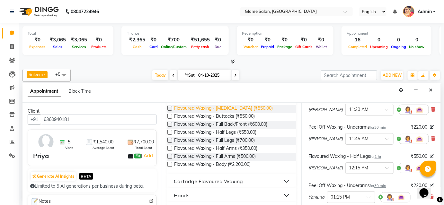
scroll to position [58, 0]
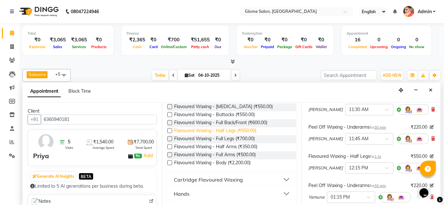
type input "fl"
click at [214, 129] on span "Flavoured Waxing - Half Legs (₹550.00)" at bounding box center [215, 131] width 82 height 8
checkbox input "false"
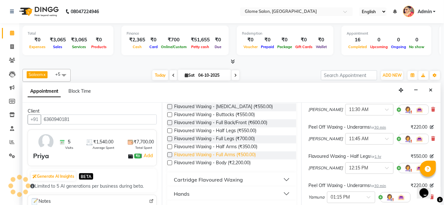
scroll to position [29, 0]
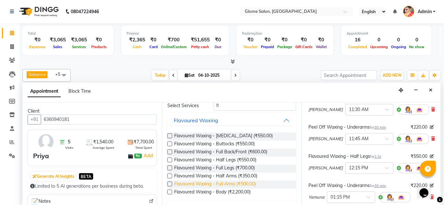
click at [214, 182] on span "Flavoured Waxing - Full Arms (₹500.00)" at bounding box center [215, 185] width 82 height 8
checkbox input "false"
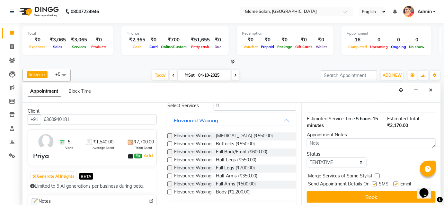
scroll to position [281, 0]
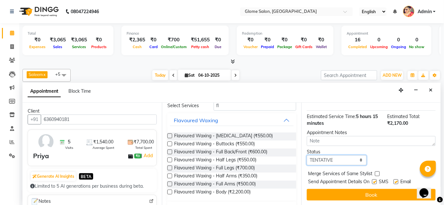
click at [317, 160] on select "Select TENTATIVE CONFIRM CHECK-IN UPCOMING" at bounding box center [337, 160] width 60 height 10
select select "confirm booking"
click at [307, 155] on select "Select TENTATIVE CONFIRM CHECK-IN UPCOMING" at bounding box center [337, 160] width 60 height 10
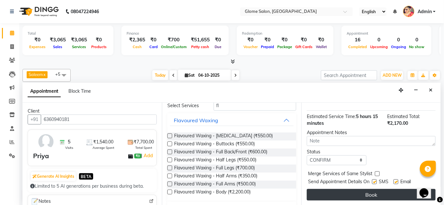
click at [325, 196] on button "Book" at bounding box center [371, 195] width 129 height 12
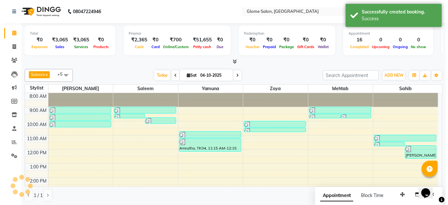
scroll to position [0, 0]
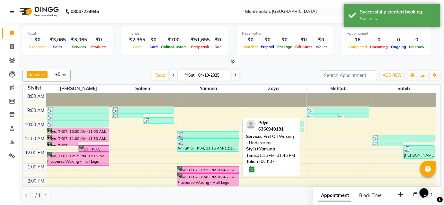
click at [226, 171] on div at bounding box center [208, 172] width 62 height 3
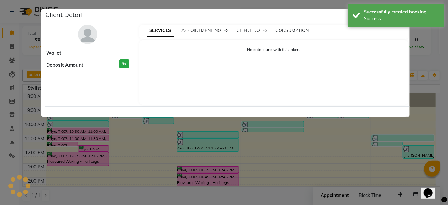
select select "6"
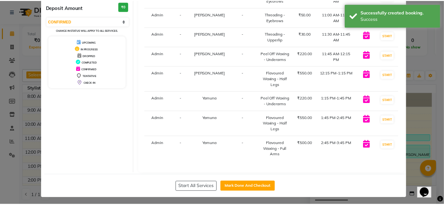
scroll to position [79, 0]
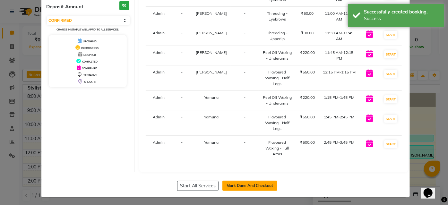
drag, startPoint x: 262, startPoint y: 182, endPoint x: 269, endPoint y: 180, distance: 6.7
click at [263, 182] on button "Mark Done And Checkout" at bounding box center [250, 186] width 55 height 10
select select "service"
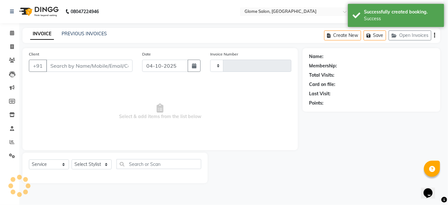
type input "2590"
select select "5199"
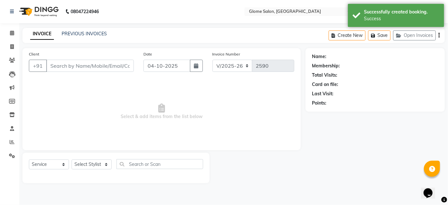
type input "6360940181"
select select "34178"
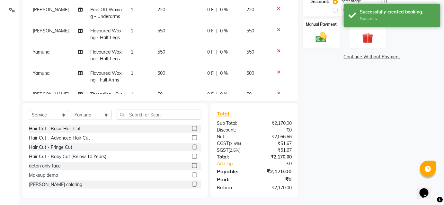
scroll to position [87, 0]
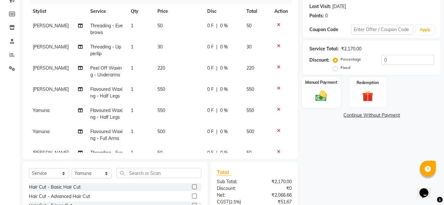
click at [321, 94] on img at bounding box center [321, 95] width 19 height 13
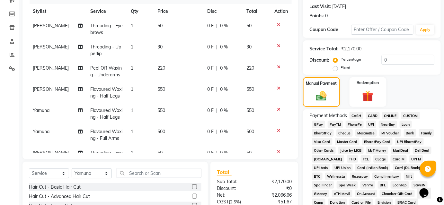
click at [373, 123] on span "UPI" at bounding box center [371, 124] width 10 height 7
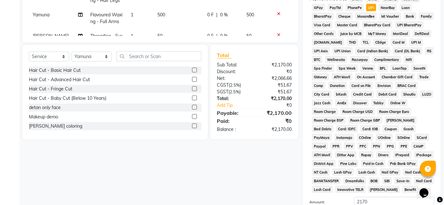
scroll to position [278, 0]
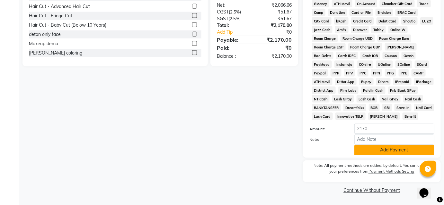
click at [368, 152] on button "Add Payment" at bounding box center [394, 150] width 80 height 10
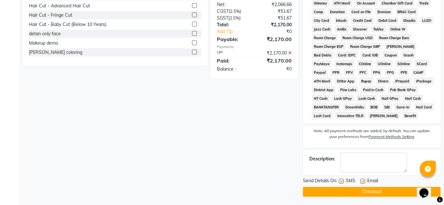
click at [363, 197] on button "Checkout" at bounding box center [372, 192] width 138 height 10
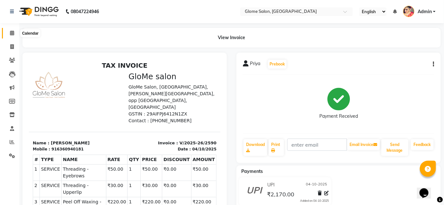
click at [13, 36] on span at bounding box center [11, 33] width 11 height 7
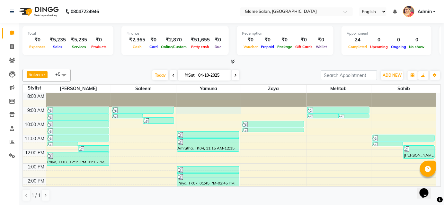
click at [190, 110] on div "8:00 AM 9:00 AM 10:00 AM 11:00 AM 12:00 PM 1:00 PM 2:00 PM 3:00 PM 4:00 PM 5:00…" at bounding box center [229, 184] width 413 height 183
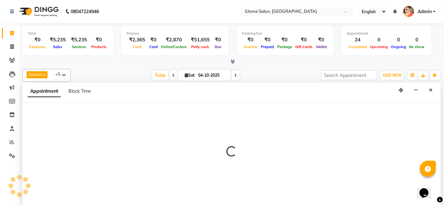
select select "34178"
select select "540"
select select "tentative"
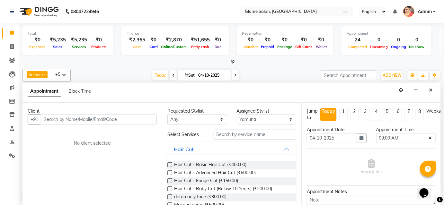
click at [113, 116] on input "text" at bounding box center [99, 120] width 116 height 10
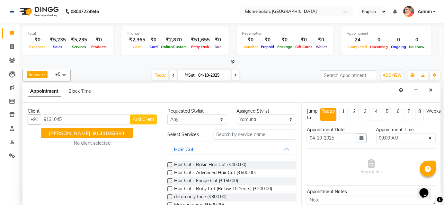
click at [103, 135] on button "[PERSON_NAME] 9131045 991" at bounding box center [87, 133] width 92 height 10
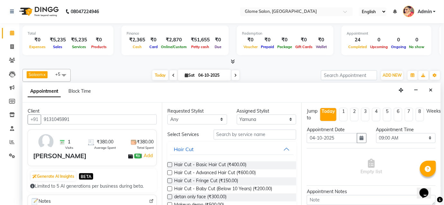
type input "9131045991"
click at [250, 134] on input "text" at bounding box center [255, 135] width 83 height 10
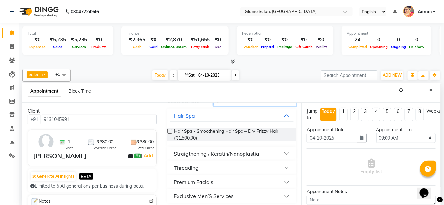
scroll to position [35, 0]
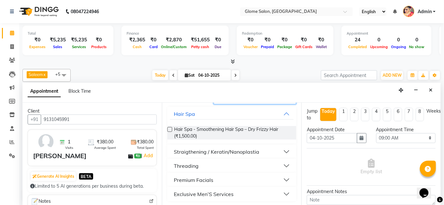
type input "th"
click at [211, 166] on button "Threading" at bounding box center [232, 166] width 124 height 12
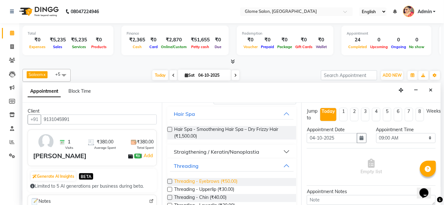
click at [198, 180] on span "Threading - Eyebrows (₹50.00)" at bounding box center [205, 182] width 63 height 8
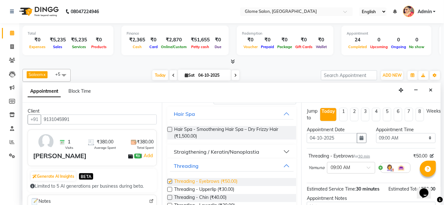
checkbox input "false"
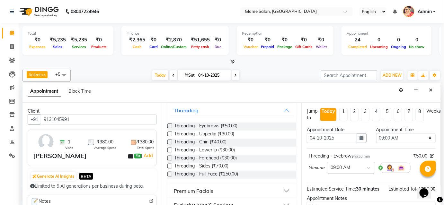
scroll to position [94, 0]
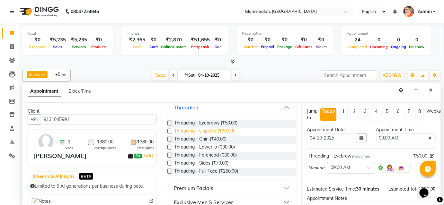
click at [197, 131] on span "Threading - Upperlip (₹30.00)" at bounding box center [204, 132] width 60 height 8
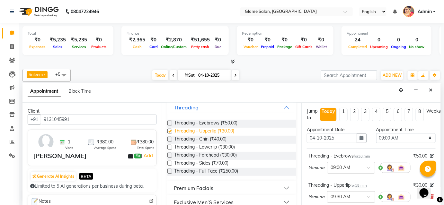
checkbox input "false"
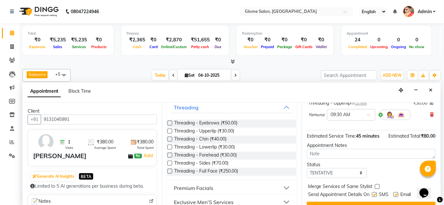
scroll to position [94, 0]
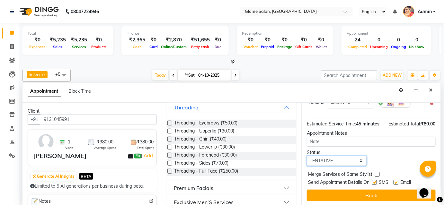
click at [340, 157] on select "Select TENTATIVE CONFIRM CHECK-IN UPCOMING" at bounding box center [337, 161] width 60 height 10
select select "confirm booking"
click at [307, 156] on select "Select TENTATIVE CONFIRM CHECK-IN UPCOMING" at bounding box center [337, 161] width 60 height 10
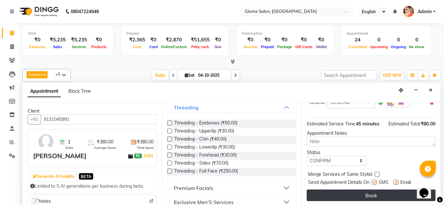
click at [345, 196] on button "Book" at bounding box center [371, 196] width 129 height 12
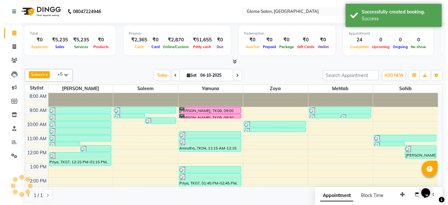
scroll to position [0, 0]
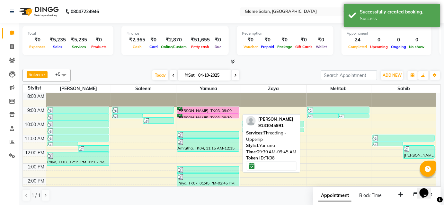
click at [223, 117] on div at bounding box center [208, 118] width 62 height 3
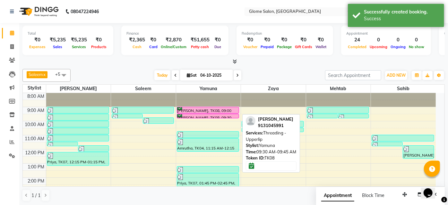
select select "6"
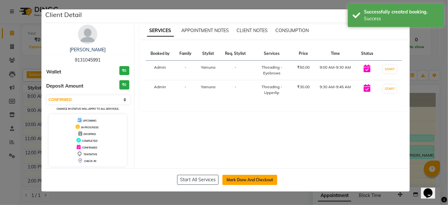
click at [254, 180] on button "Mark Done And Checkout" at bounding box center [250, 180] width 55 height 10
select select "service"
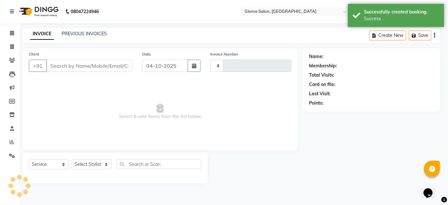
type input "2591"
select select "5199"
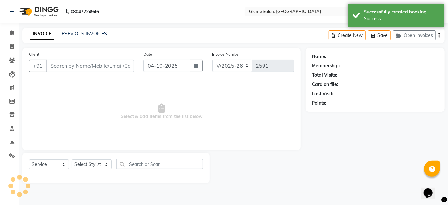
type input "9131045991"
select select "34178"
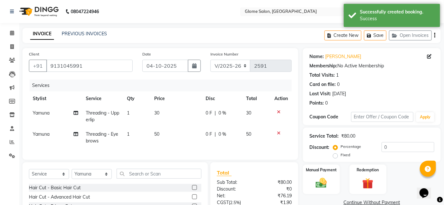
scroll to position [58, 0]
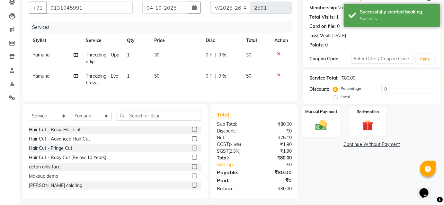
click at [319, 119] on img at bounding box center [321, 125] width 19 height 13
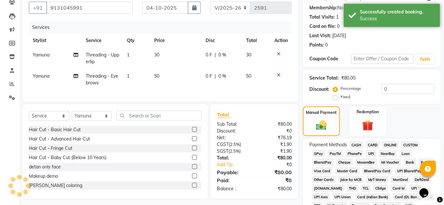
click at [360, 143] on span "CASH" at bounding box center [356, 144] width 14 height 7
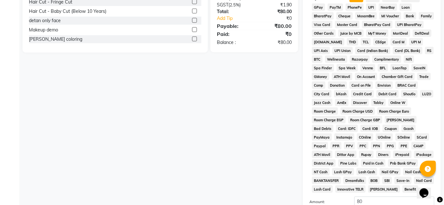
scroll to position [263, 0]
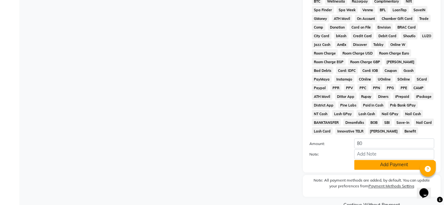
click at [383, 167] on button "Add Payment" at bounding box center [394, 165] width 80 height 10
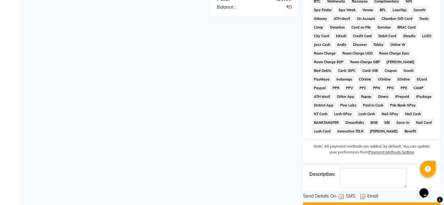
scroll to position [280, 0]
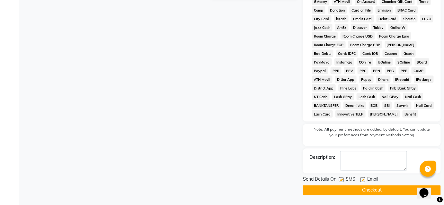
click at [367, 191] on button "Checkout" at bounding box center [372, 191] width 138 height 10
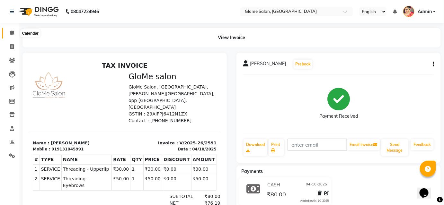
click at [13, 34] on icon at bounding box center [12, 33] width 4 height 5
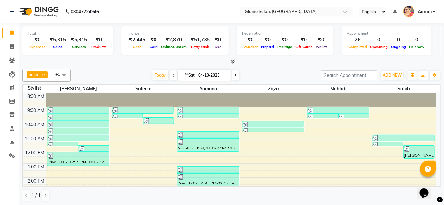
click at [403, 108] on div "8:00 AM 9:00 AM 10:00 AM 11:00 AM 12:00 PM 1:00 PM 2:00 PM 3:00 PM 4:00 PM 5:00…" at bounding box center [229, 184] width 413 height 183
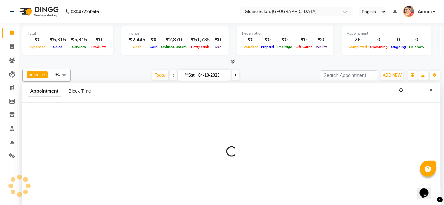
select select "92820"
select select "tentative"
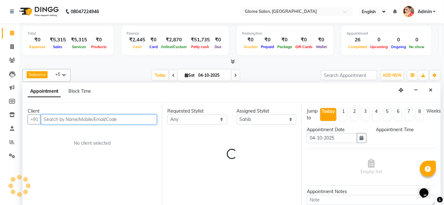
select select "540"
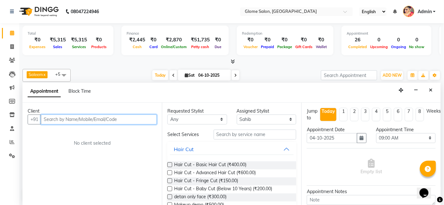
click at [63, 120] on input "text" at bounding box center [99, 120] width 116 height 10
type input "9448080850"
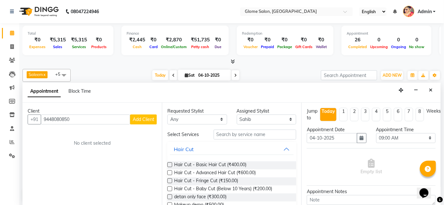
click at [145, 118] on span "Add Client" at bounding box center [144, 120] width 22 height 6
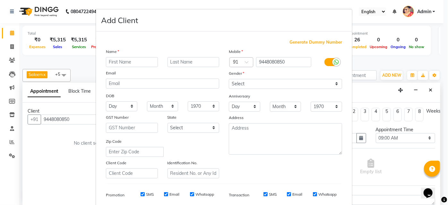
click at [132, 62] on input "text" at bounding box center [132, 62] width 52 height 10
type input "h"
type input "[PERSON_NAME]"
drag, startPoint x: 287, startPoint y: 76, endPoint x: 286, endPoint y: 80, distance: 4.6
click at [286, 80] on div "Mobile Country Code × 91 9448080850 Gender Select [DEMOGRAPHIC_DATA] [DEMOGRAPH…" at bounding box center [285, 113] width 123 height 130
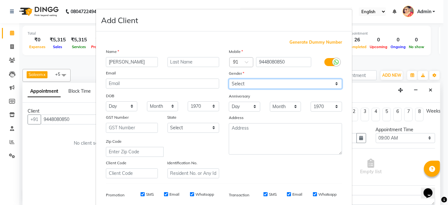
click at [286, 83] on select "Select [DEMOGRAPHIC_DATA] [DEMOGRAPHIC_DATA] Other Prefer Not To Say" at bounding box center [285, 84] width 113 height 10
select select "[DEMOGRAPHIC_DATA]"
click at [229, 79] on select "Select [DEMOGRAPHIC_DATA] [DEMOGRAPHIC_DATA] Other Prefer Not To Say" at bounding box center [285, 84] width 113 height 10
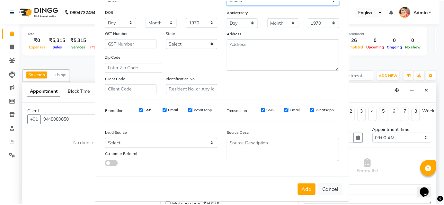
scroll to position [91, 0]
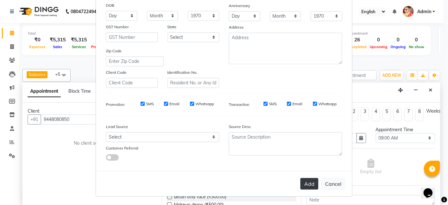
click at [315, 184] on button "Add" at bounding box center [310, 184] width 18 height 12
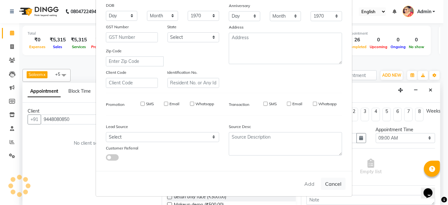
select select
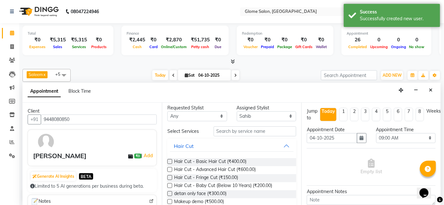
scroll to position [0, 0]
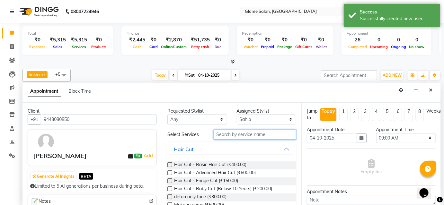
click at [234, 138] on input "text" at bounding box center [255, 135] width 83 height 10
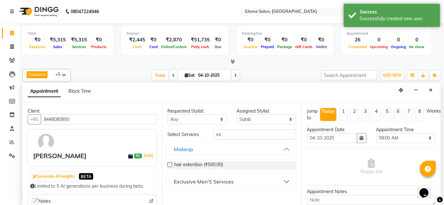
click at [232, 182] on div "Exclusive Men’S Services" at bounding box center [204, 182] width 60 height 8
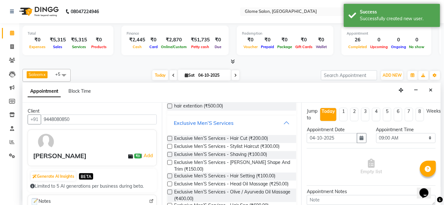
scroll to position [58, 0]
click at [229, 137] on span "Exclusive Men’S Services - Hair Cut (₹200.00)" at bounding box center [221, 140] width 94 height 8
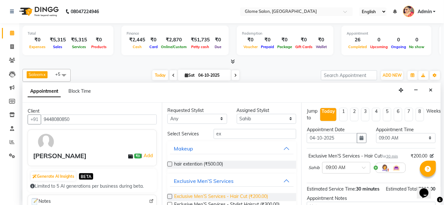
scroll to position [0, 0]
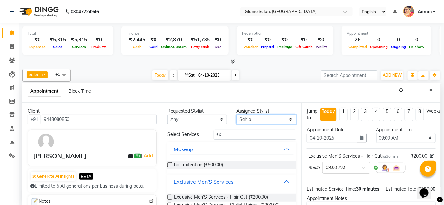
click at [254, 120] on select "Select [PERSON_NAME] [PERSON_NAME] Sahib [PERSON_NAME] [PERSON_NAME]" at bounding box center [267, 120] width 60 height 10
click at [237, 115] on select "Select [PERSON_NAME] [PERSON_NAME] Sahib [PERSON_NAME] [PERSON_NAME]" at bounding box center [267, 120] width 60 height 10
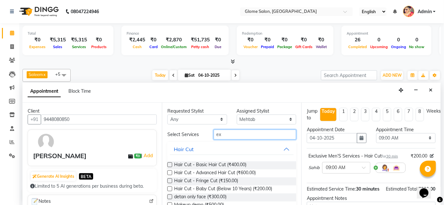
click at [234, 136] on input "ex" at bounding box center [255, 135] width 83 height 10
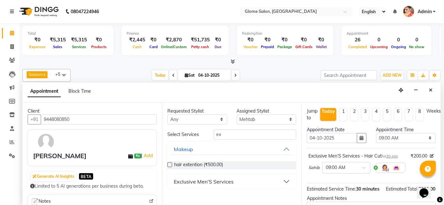
click at [211, 182] on div "Exclusive Men’S Services" at bounding box center [204, 182] width 60 height 8
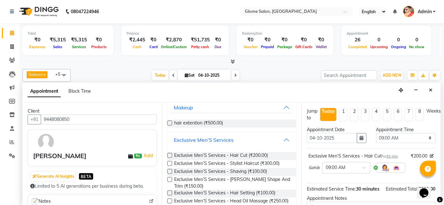
scroll to position [58, 0]
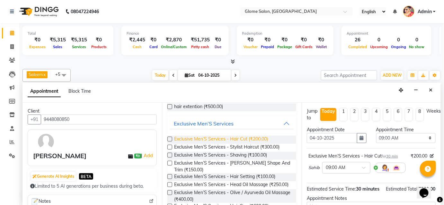
click at [228, 138] on span "Exclusive Men’S Services - Hair Cut (₹200.00)" at bounding box center [221, 140] width 94 height 8
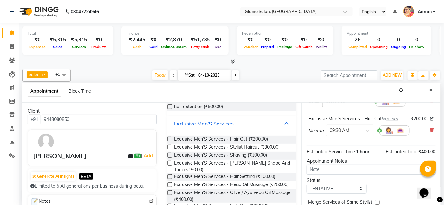
scroll to position [94, 0]
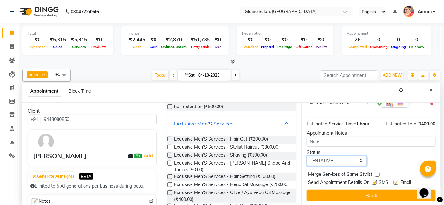
click at [329, 159] on select "Select TENTATIVE CONFIRM CHECK-IN UPCOMING" at bounding box center [337, 161] width 60 height 10
click at [307, 156] on select "Select TENTATIVE CONFIRM CHECK-IN UPCOMING" at bounding box center [337, 161] width 60 height 10
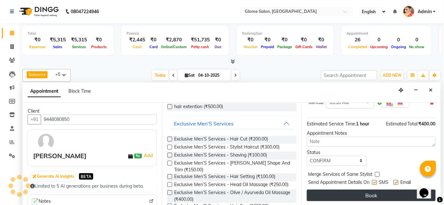
click at [335, 191] on button "Book" at bounding box center [371, 196] width 129 height 12
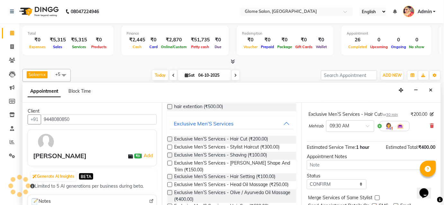
scroll to position [37, 0]
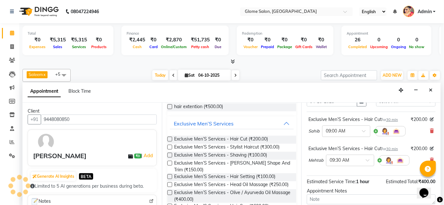
click at [115, 63] on div at bounding box center [231, 61] width 418 height 7
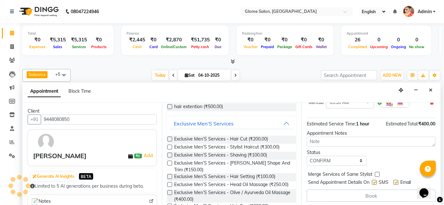
scroll to position [95, 0]
click at [347, 161] on select "Select TENTATIVE CONFIRM CHECK-IN UPCOMING" at bounding box center [337, 160] width 60 height 10
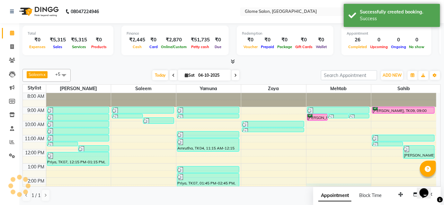
click at [333, 184] on div "8:00 AM 9:00 AM 10:00 AM 11:00 AM 12:00 PM 1:00 PM 2:00 PM 3:00 PM 4:00 PM 5:00…" at bounding box center [229, 184] width 413 height 183
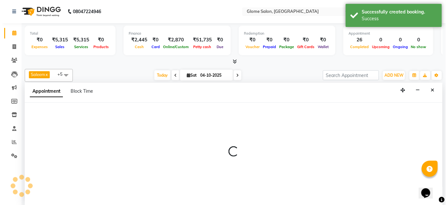
scroll to position [0, 0]
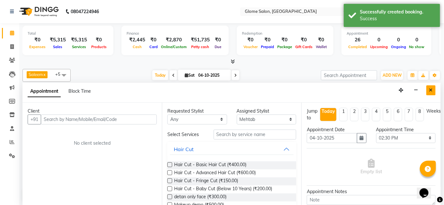
click at [435, 90] on button "Close" at bounding box center [430, 90] width 9 height 10
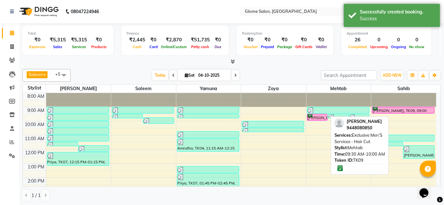
click at [324, 117] on div "[PERSON_NAME], TK09, 09:30 AM-10:00 AM, Exclusive Men’S Services - Hair Cut" at bounding box center [317, 117] width 20 height 6
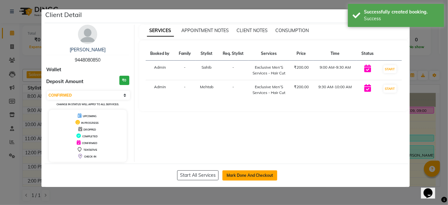
click at [253, 175] on button "Mark Done And Checkout" at bounding box center [250, 176] width 55 height 10
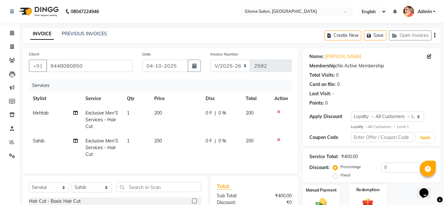
scroll to position [79, 0]
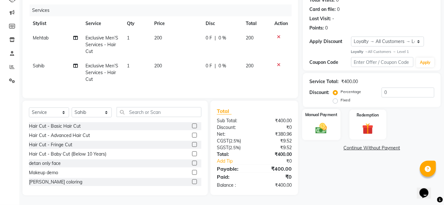
click at [319, 127] on img at bounding box center [321, 128] width 19 height 13
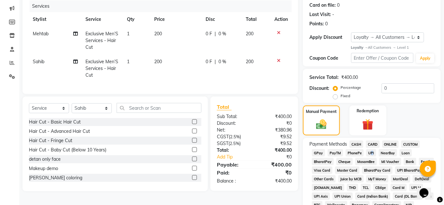
click at [369, 152] on span "UPI" at bounding box center [371, 152] width 10 height 7
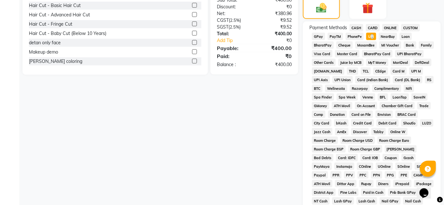
scroll to position [299, 0]
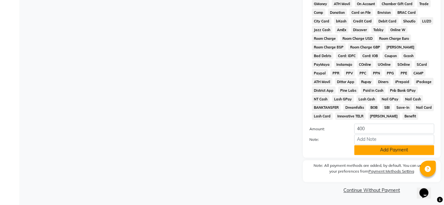
click at [369, 151] on button "Add Payment" at bounding box center [394, 150] width 80 height 10
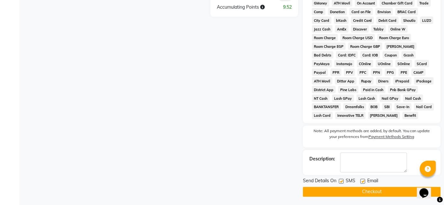
click at [347, 191] on button "Checkout" at bounding box center [372, 192] width 138 height 10
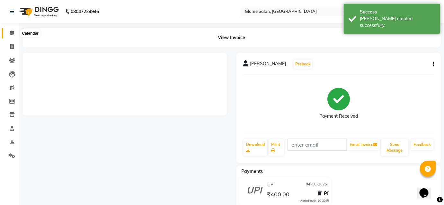
click at [10, 32] on icon at bounding box center [12, 33] width 4 height 5
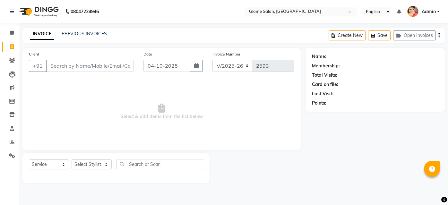
select select "5199"
select select "service"
click at [89, 33] on link "PREVIOUS INVOICES" at bounding box center [84, 34] width 45 height 6
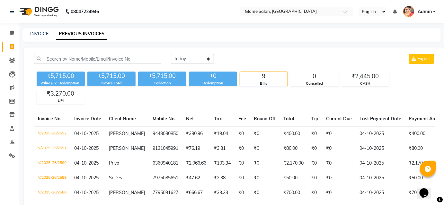
click at [104, 79] on div "₹5,715.00" at bounding box center [111, 76] width 48 height 9
click at [158, 85] on div "Collection" at bounding box center [162, 83] width 48 height 5
click at [198, 85] on div "Redemption" at bounding box center [213, 83] width 48 height 5
click at [30, 31] on link "INVOICE" at bounding box center [39, 34] width 18 height 6
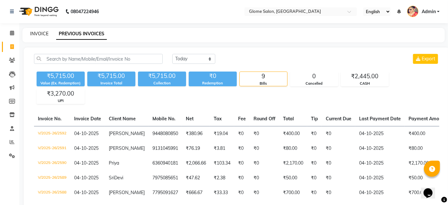
select select "service"
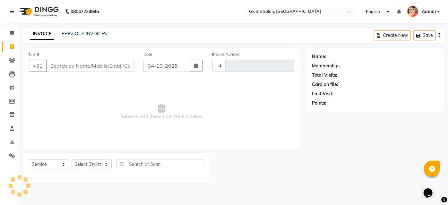
type input "2593"
select select "5199"
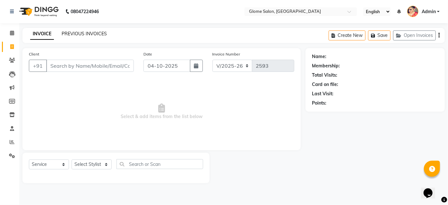
click at [99, 34] on link "PREVIOUS INVOICES" at bounding box center [84, 34] width 45 height 6
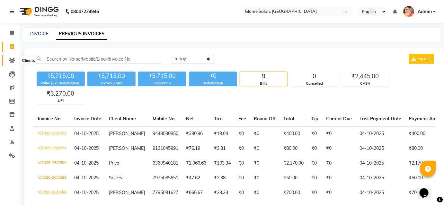
click at [12, 61] on icon at bounding box center [12, 60] width 6 height 5
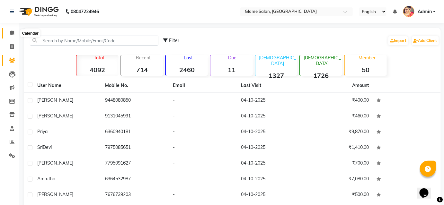
click at [14, 34] on span at bounding box center [11, 33] width 11 height 7
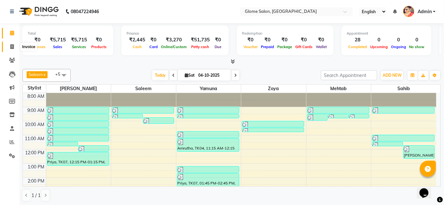
click at [10, 47] on icon at bounding box center [12, 46] width 4 height 5
select select "service"
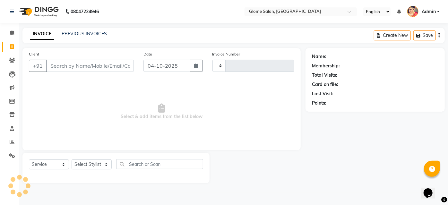
type input "2593"
select select "5199"
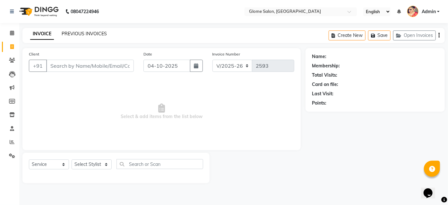
click at [80, 31] on link "PREVIOUS INVOICES" at bounding box center [84, 34] width 45 height 6
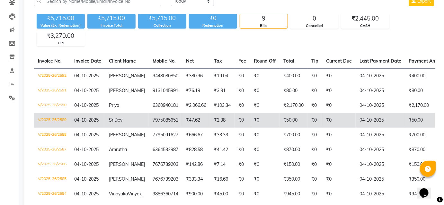
scroll to position [40, 0]
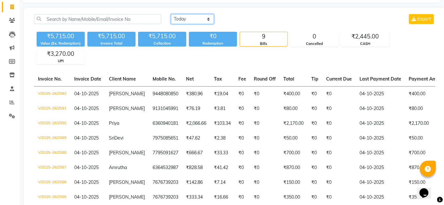
click at [208, 18] on select "Today Yesterday Custom Range" at bounding box center [192, 19] width 43 height 10
click at [171, 14] on select "Today Yesterday Custom Range" at bounding box center [192, 19] width 43 height 10
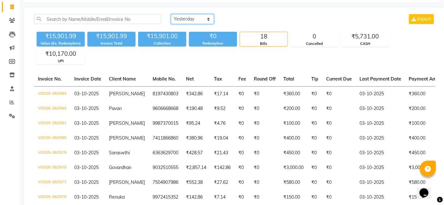
click at [209, 18] on select "Today Yesterday Custom Range" at bounding box center [192, 19] width 43 height 10
click at [171, 14] on select "Today Yesterday Custom Range" at bounding box center [192, 19] width 43 height 10
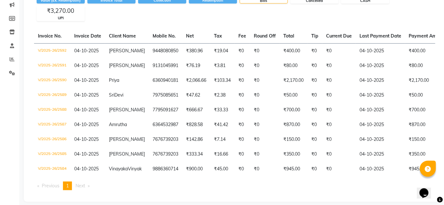
scroll to position [69, 0]
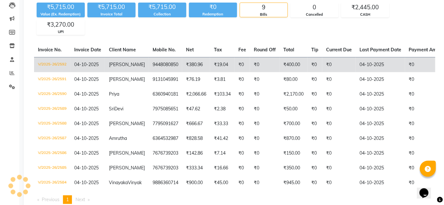
select select "range"
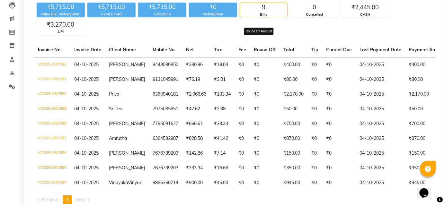
click at [267, 48] on span "Round Off" at bounding box center [265, 50] width 22 height 6
click at [267, 50] on span "Round Off" at bounding box center [265, 50] width 22 height 6
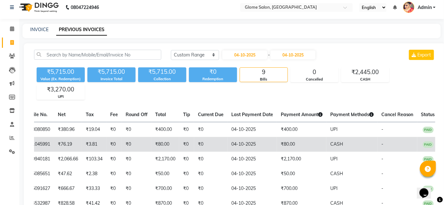
scroll to position [0, 0]
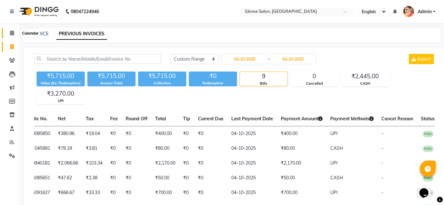
click at [13, 36] on span at bounding box center [11, 33] width 11 height 7
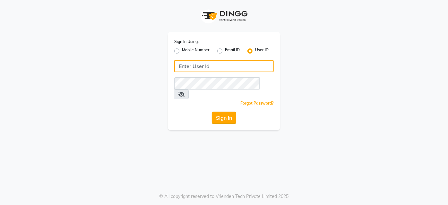
type input "Glome"
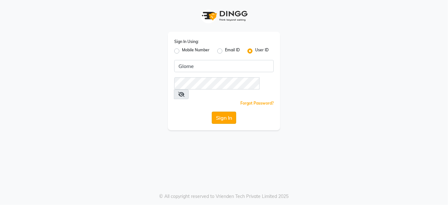
click at [224, 112] on button "Sign In" at bounding box center [224, 118] width 24 height 12
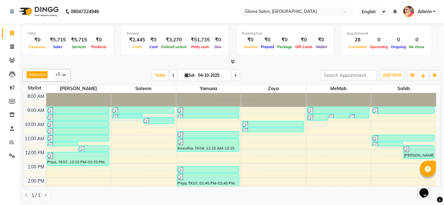
click at [155, 115] on div "8:00 AM 9:00 AM 10:00 AM 11:00 AM 12:00 PM 1:00 PM 2:00 PM 3:00 PM 4:00 PM 5:00…" at bounding box center [229, 184] width 413 height 183
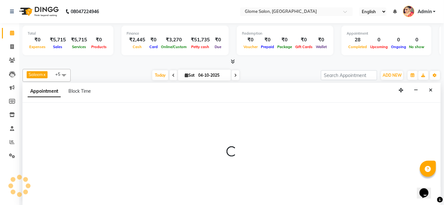
select select "40075"
select select "tentative"
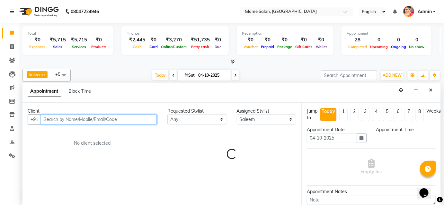
select select "570"
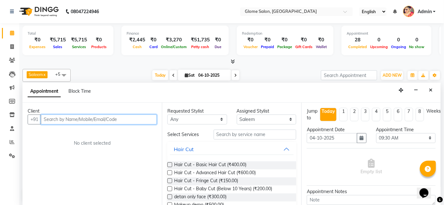
click at [141, 118] on input "text" at bounding box center [99, 120] width 116 height 10
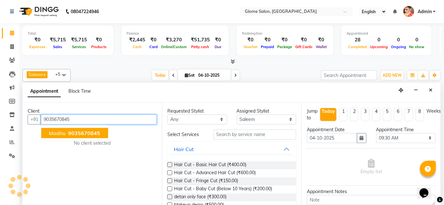
click at [82, 134] on span "9035670845" at bounding box center [84, 133] width 32 height 6
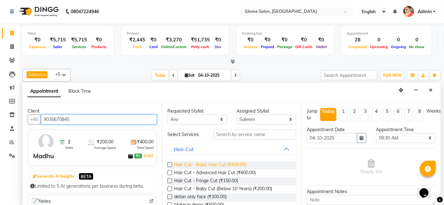
type input "9035670845"
click at [194, 165] on span "Hair Cut - Basic Hair Cut (₹400.00)" at bounding box center [210, 166] width 72 height 8
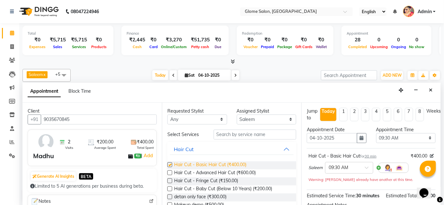
checkbox input "false"
click at [192, 172] on span "Hair Cut - Advanced Hair Cut (₹600.00)" at bounding box center [215, 174] width 82 height 8
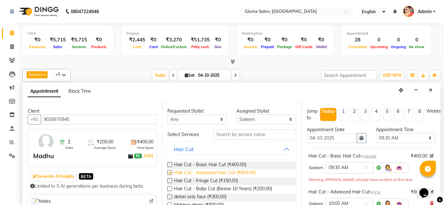
checkbox input "false"
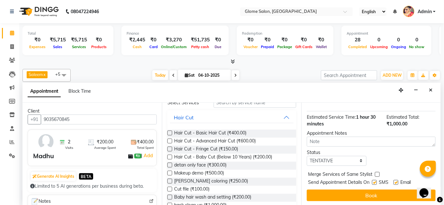
scroll to position [87, 0]
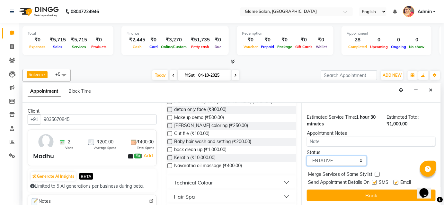
click at [339, 161] on select "Select TENTATIVE CONFIRM CHECK-IN UPCOMING" at bounding box center [337, 161] width 60 height 10
select select "confirm booking"
click at [307, 156] on select "Select TENTATIVE CONFIRM CHECK-IN UPCOMING" at bounding box center [337, 161] width 60 height 10
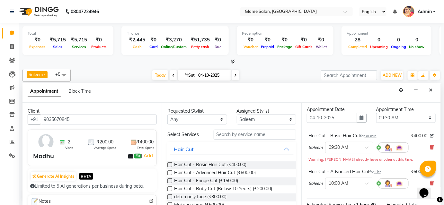
scroll to position [108, 0]
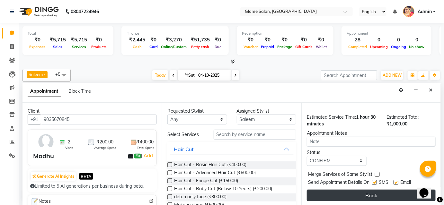
click at [345, 195] on button "Book" at bounding box center [371, 196] width 129 height 12
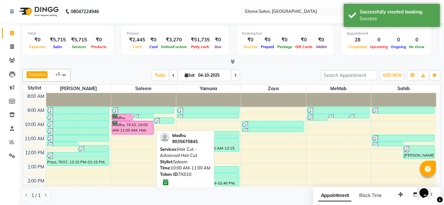
click at [136, 130] on div "Madhu, TK10, 10:00 AM-11:00 AM, Hair Cut - Advanced Hair Cut" at bounding box center [132, 127] width 41 height 13
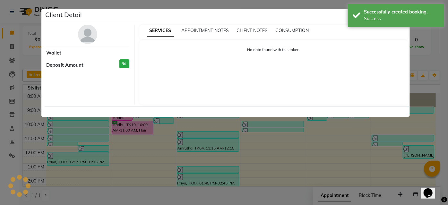
select select "6"
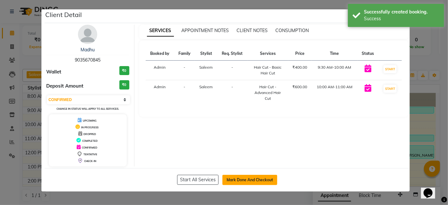
click at [254, 179] on button "Mark Done And Checkout" at bounding box center [250, 180] width 55 height 10
select select "service"
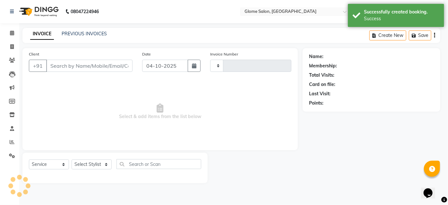
type input "2593"
select select "5199"
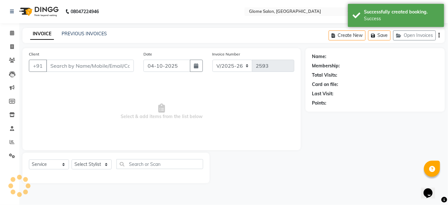
type input "9035670845"
select select "40075"
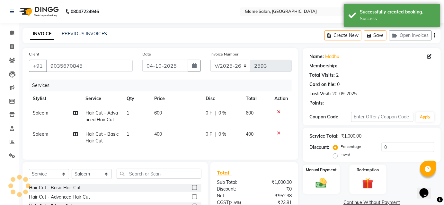
select select "1: Object"
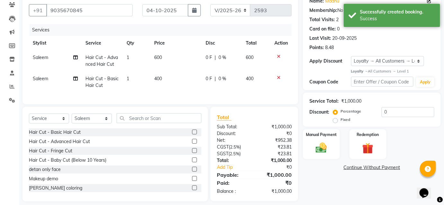
scroll to position [66, 0]
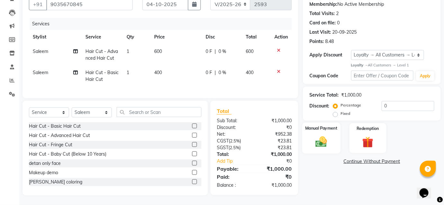
click at [320, 136] on img at bounding box center [321, 142] width 19 height 13
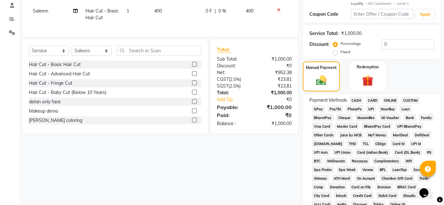
scroll to position [124, 0]
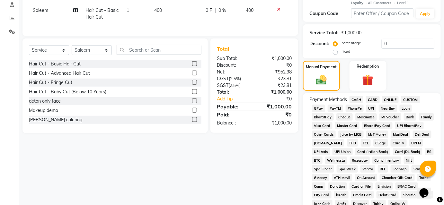
click at [370, 109] on span "UPI" at bounding box center [371, 108] width 10 height 7
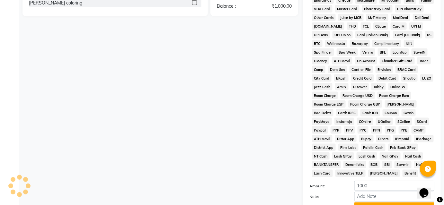
scroll to position [299, 0]
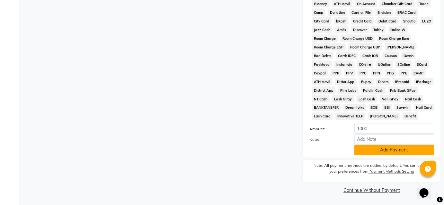
click at [409, 151] on button "Add Payment" at bounding box center [394, 150] width 80 height 10
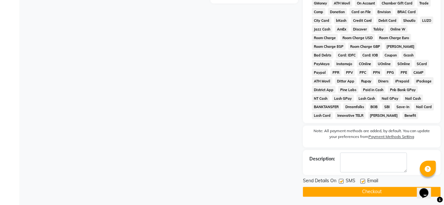
click at [393, 189] on button "Checkout" at bounding box center [372, 192] width 138 height 10
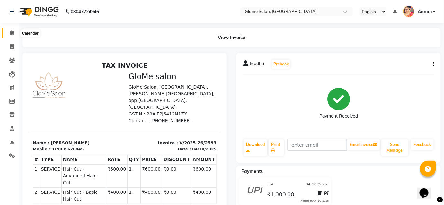
click at [12, 35] on icon at bounding box center [12, 33] width 4 height 5
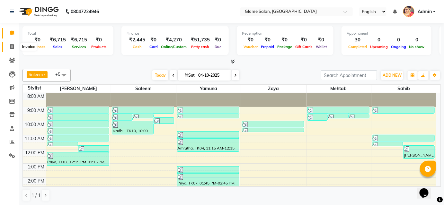
click at [12, 48] on icon at bounding box center [12, 46] width 4 height 5
select select "service"
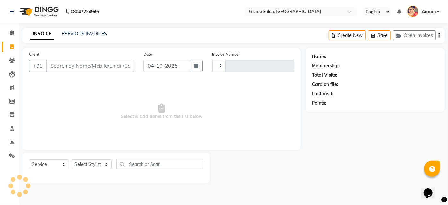
type input "2594"
select select "5199"
click at [11, 32] on icon at bounding box center [12, 33] width 4 height 5
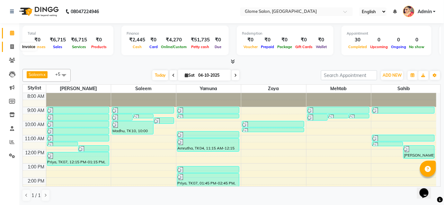
click at [9, 46] on span at bounding box center [11, 46] width 11 height 7
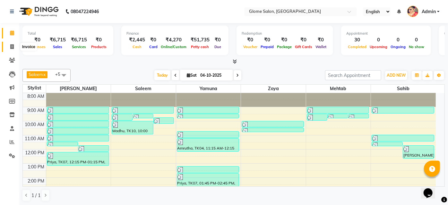
select select "service"
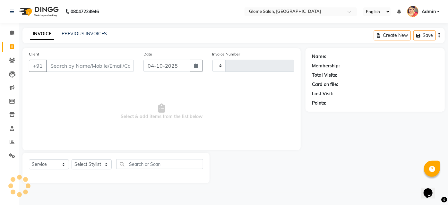
type input "2594"
select select "5199"
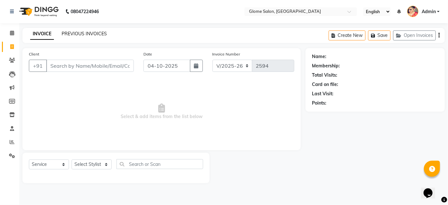
click at [101, 35] on link "PREVIOUS INVOICES" at bounding box center [84, 34] width 45 height 6
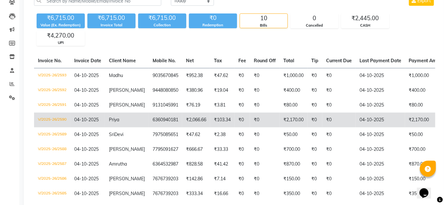
scroll to position [87, 0]
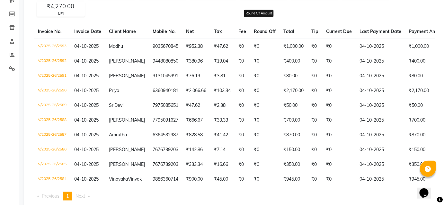
click at [266, 32] on span "Round Off" at bounding box center [265, 32] width 22 height 6
click at [289, 33] on th "Total" at bounding box center [293, 31] width 28 height 15
click at [261, 33] on span "Round Off" at bounding box center [265, 32] width 22 height 6
click at [260, 31] on span "Round Off" at bounding box center [265, 32] width 22 height 6
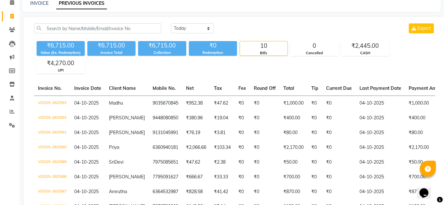
scroll to position [29, 0]
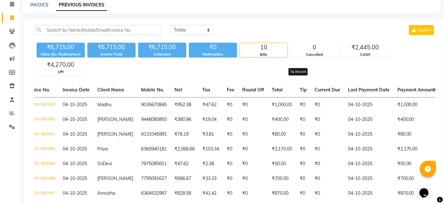
click at [300, 91] on tr "Invoice No. Invoice Date Client Name Mobile No. Net Tax Fee Round Off Total Tip…" at bounding box center [288, 90] width 533 height 15
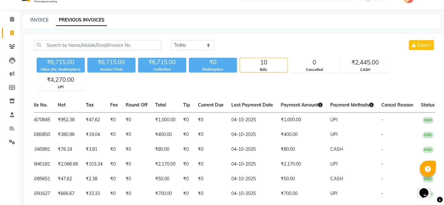
scroll to position [0, 0]
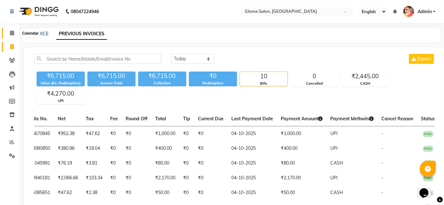
click at [10, 31] on icon at bounding box center [12, 33] width 4 height 5
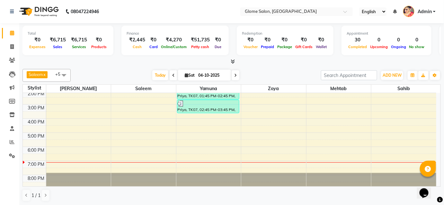
scroll to position [58, 0]
